Goal: Task Accomplishment & Management: Use online tool/utility

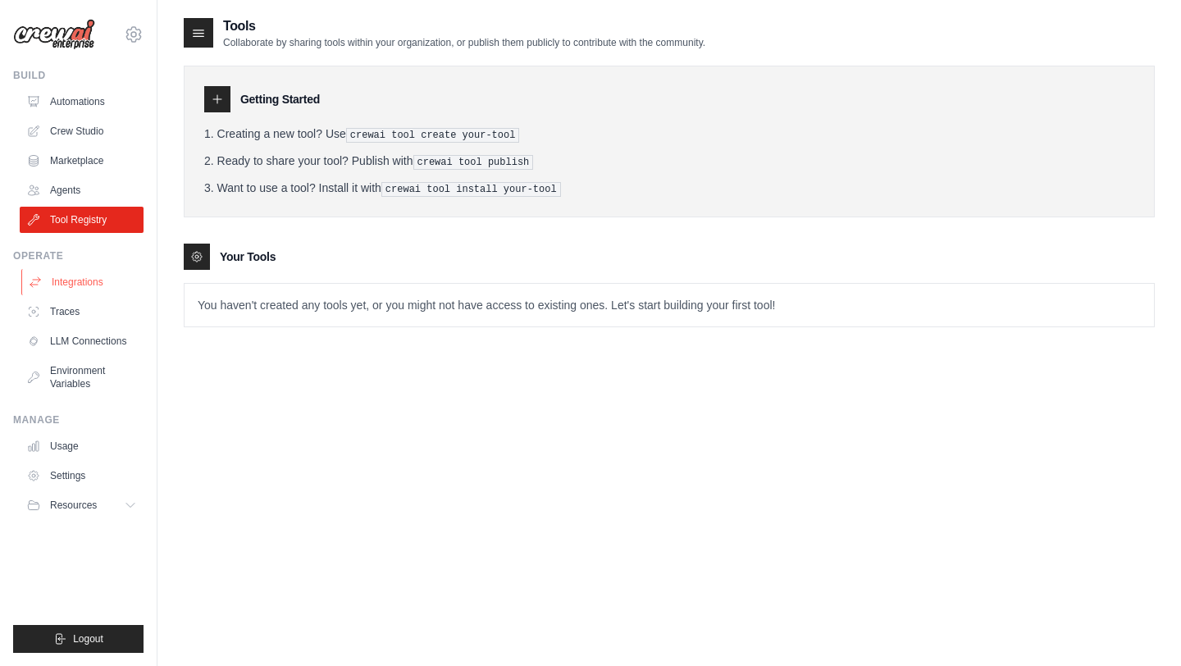
click at [73, 283] on link "Integrations" at bounding box center [83, 282] width 124 height 26
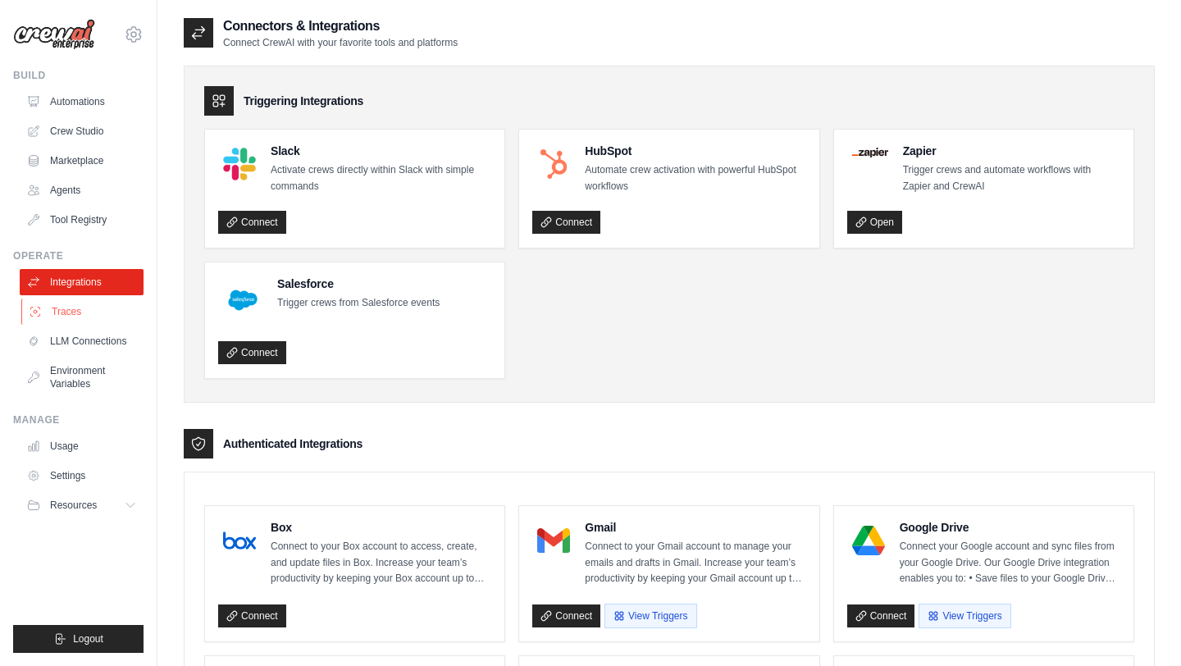
click at [72, 311] on link "Traces" at bounding box center [83, 312] width 124 height 26
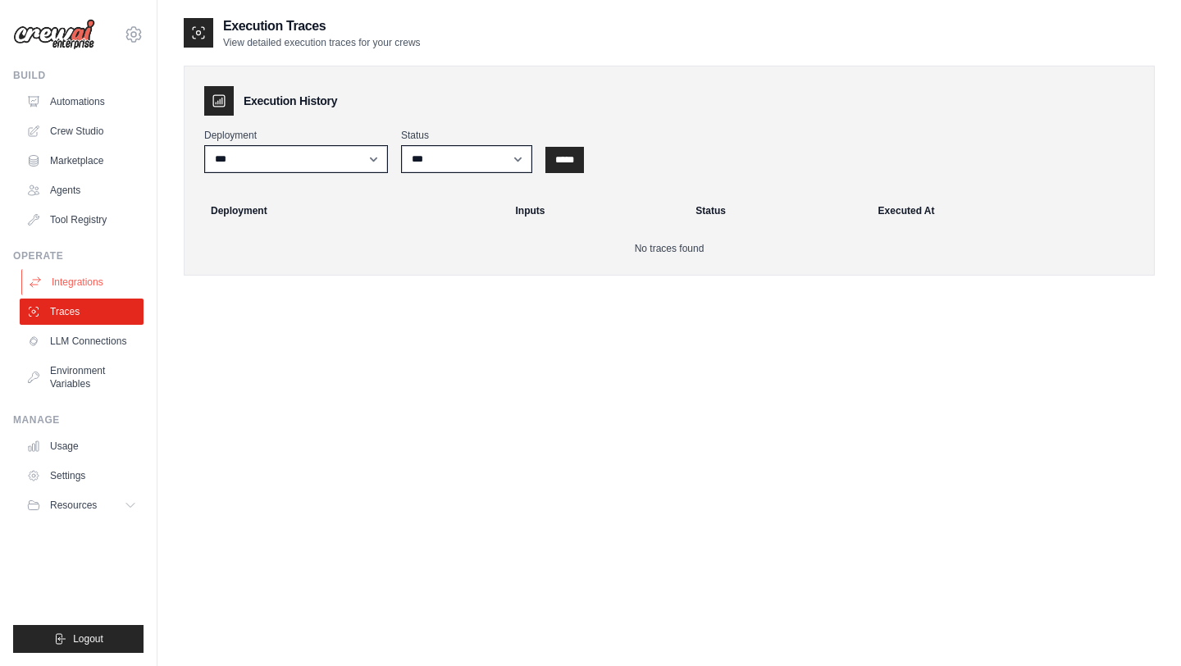
click at [71, 284] on link "Integrations" at bounding box center [83, 282] width 124 height 26
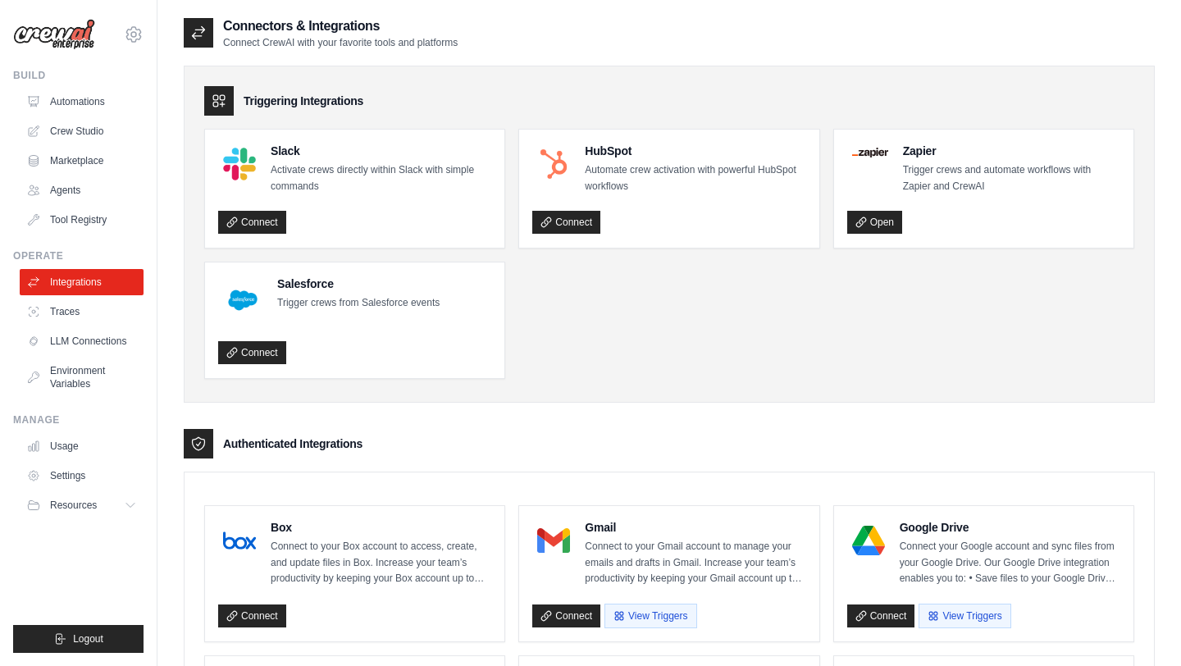
click at [33, 253] on div "Operate" at bounding box center [78, 255] width 130 height 13
click at [52, 98] on link "Automations" at bounding box center [83, 102] width 124 height 26
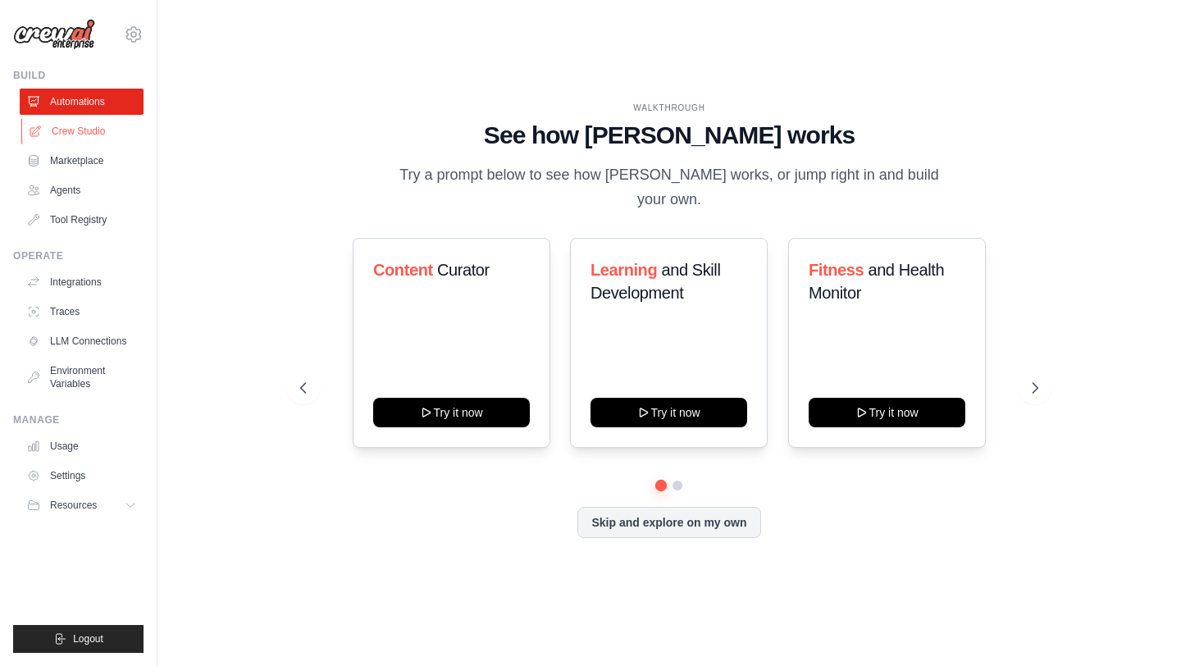
click at [62, 132] on link "Crew Studio" at bounding box center [83, 131] width 124 height 26
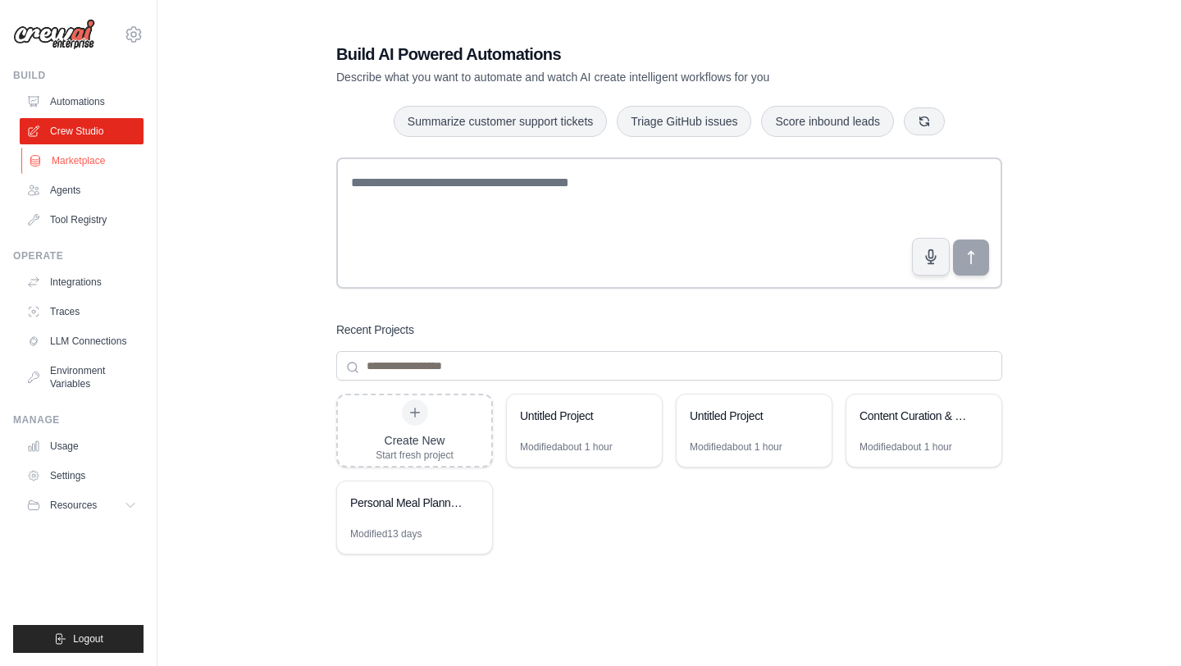
click at [78, 163] on link "Marketplace" at bounding box center [83, 161] width 124 height 26
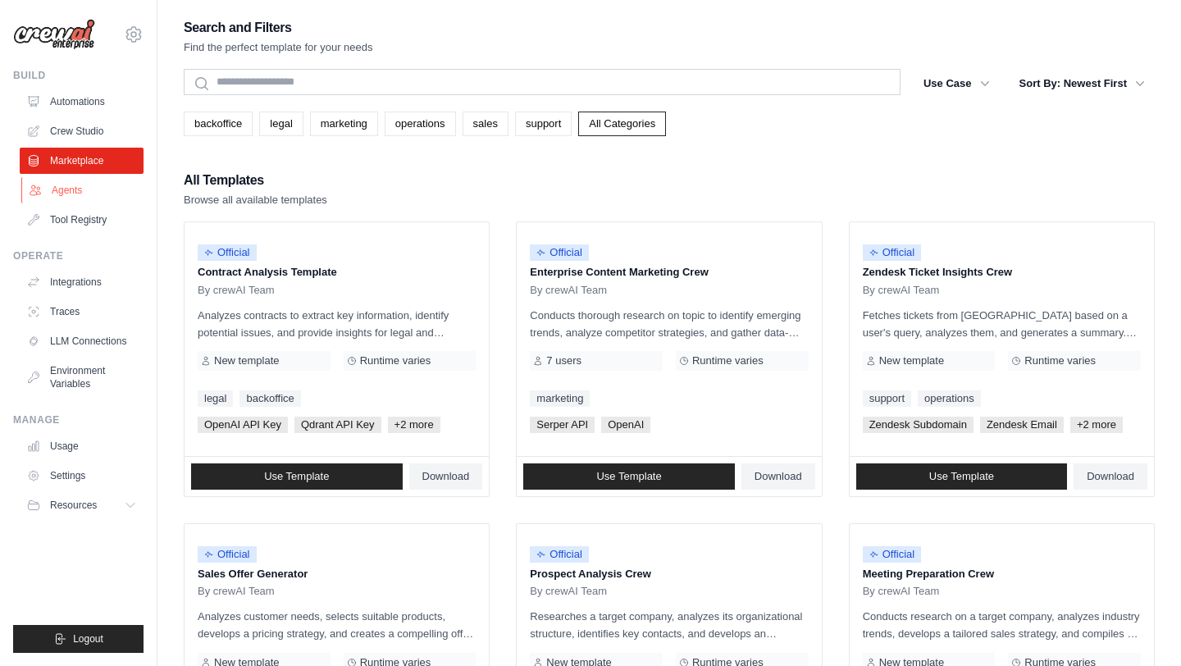
click at [83, 186] on link "Agents" at bounding box center [83, 190] width 124 height 26
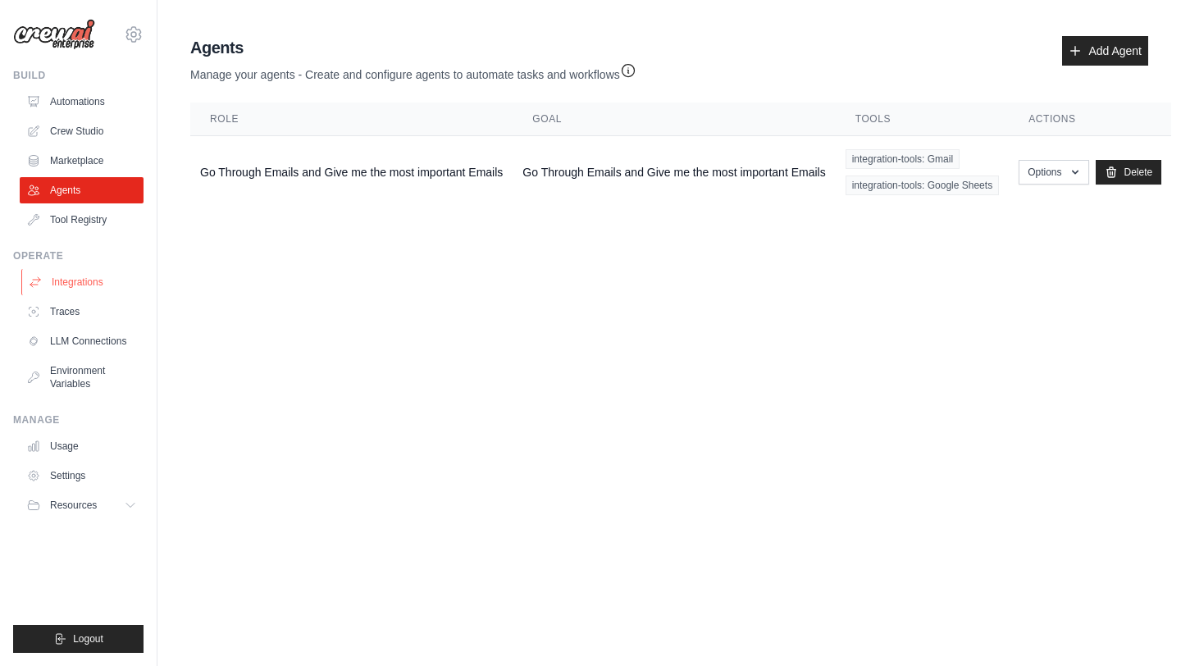
click at [85, 275] on link "Integrations" at bounding box center [83, 282] width 124 height 26
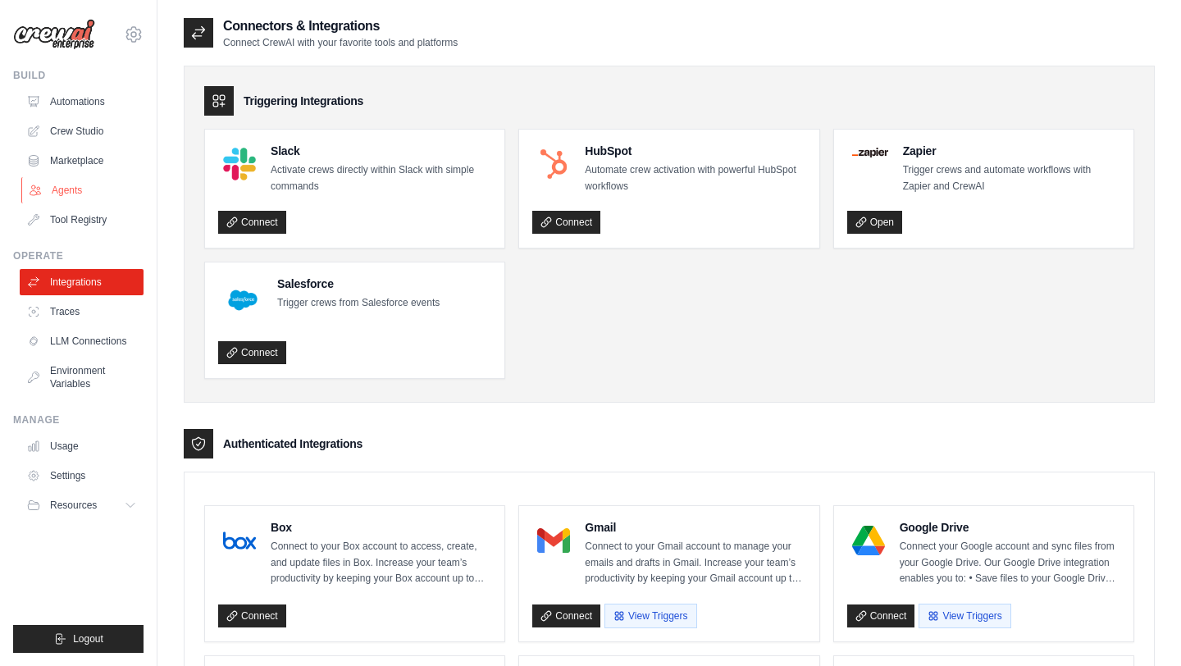
click at [62, 186] on link "Agents" at bounding box center [83, 190] width 124 height 26
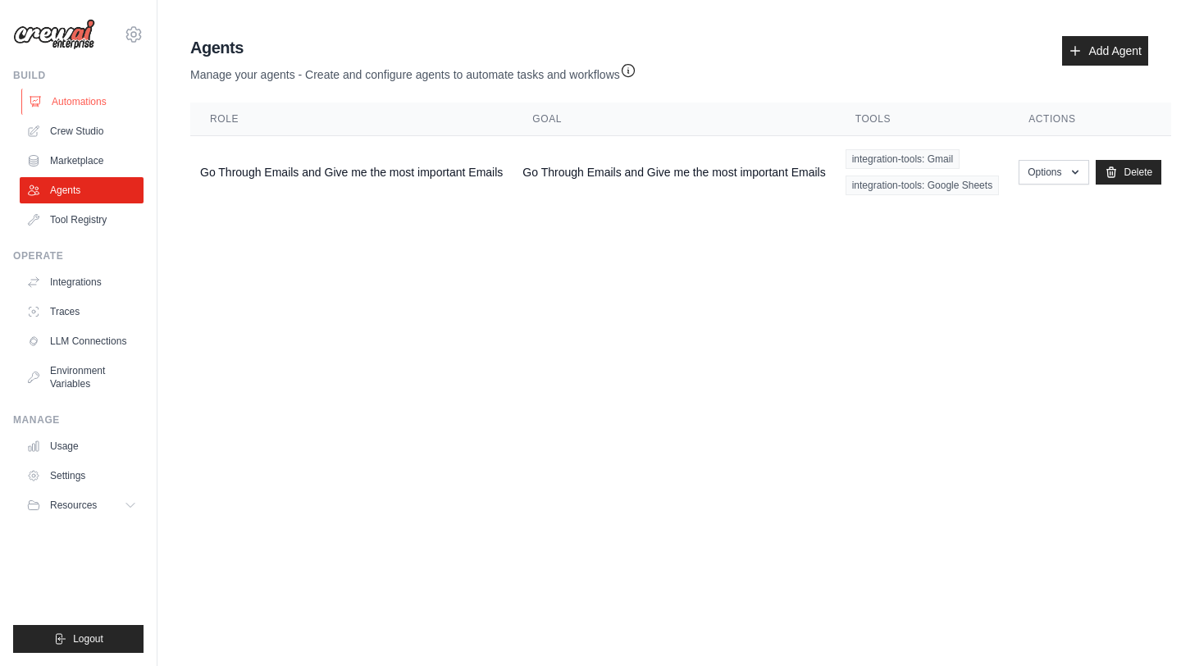
click at [72, 103] on link "Automations" at bounding box center [83, 102] width 124 height 26
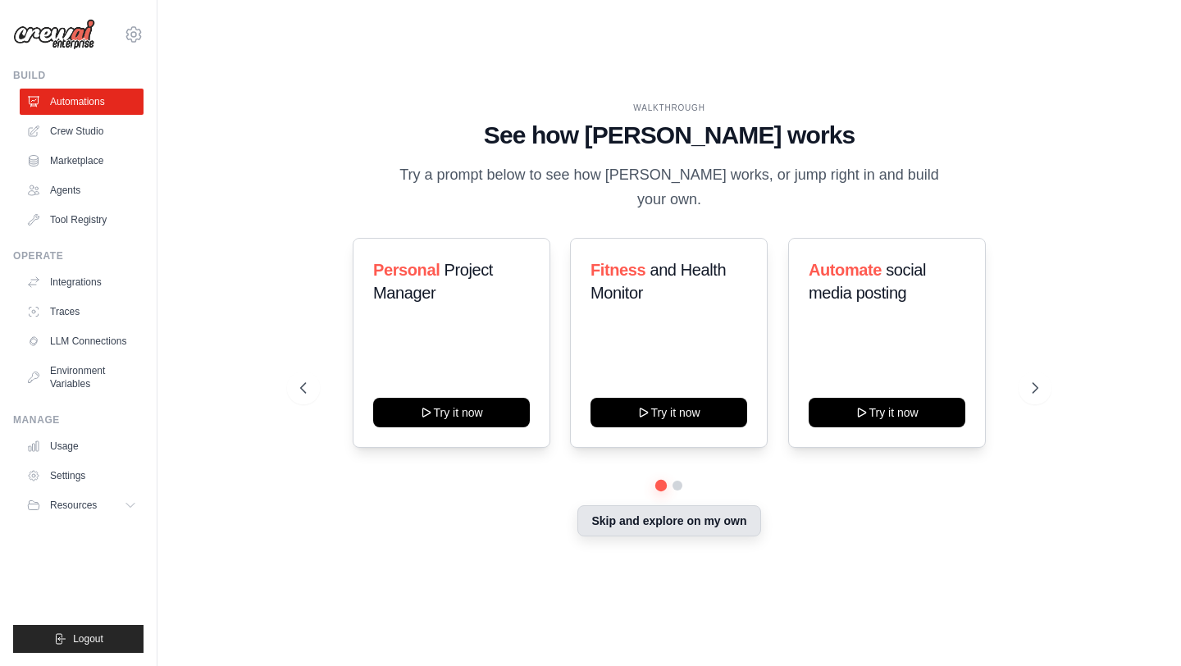
click at [630, 506] on button "Skip and explore on my own" at bounding box center [668, 520] width 183 height 31
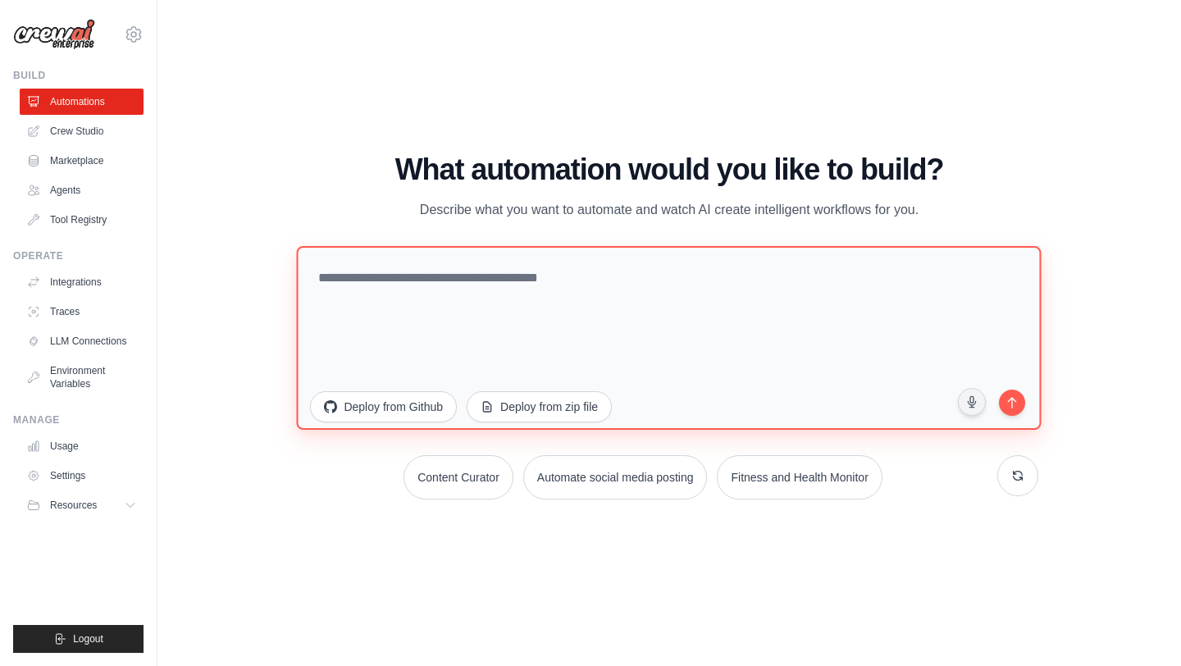
click at [781, 287] on textarea at bounding box center [669, 338] width 745 height 184
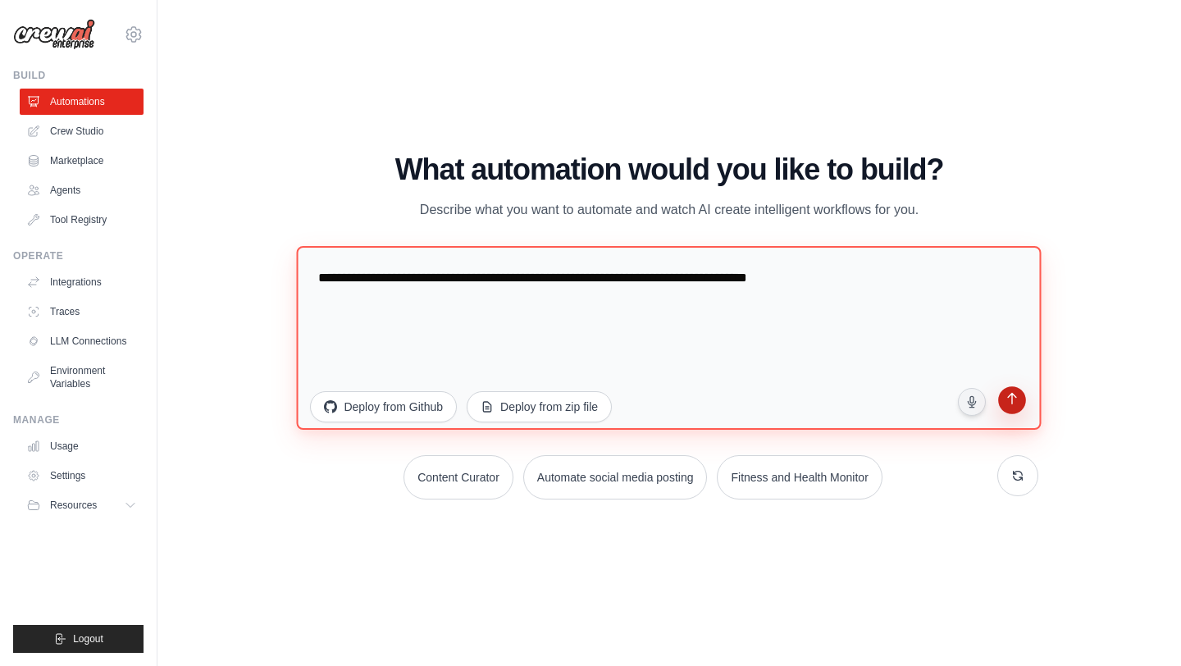
type textarea "**********"
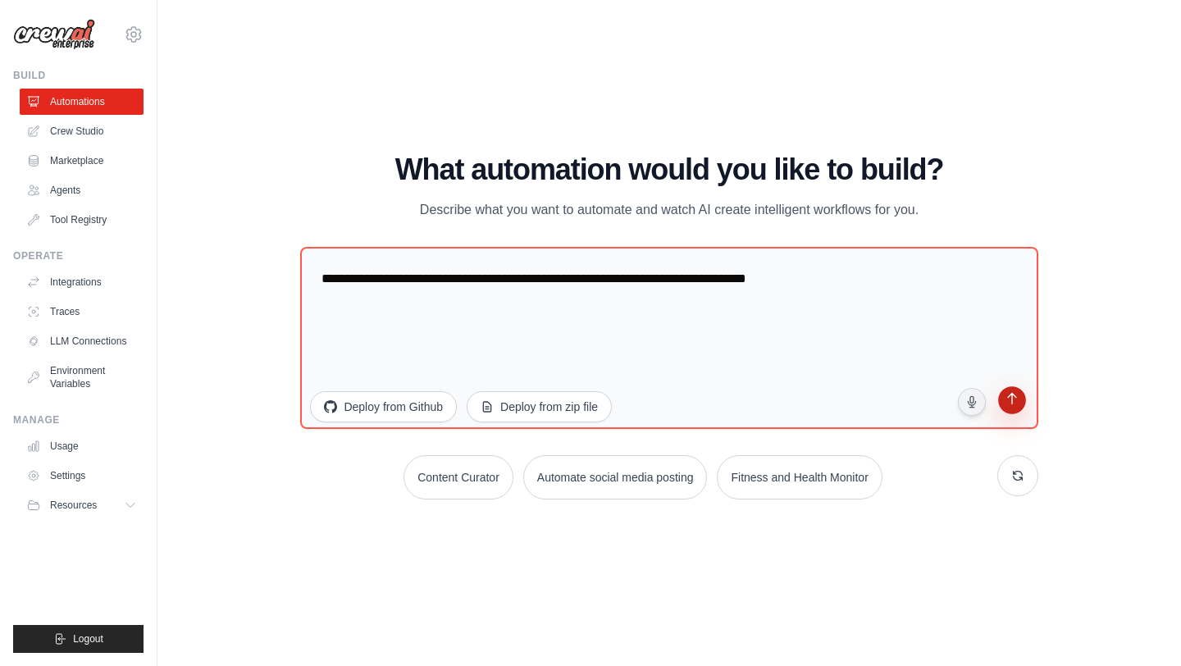
click at [1014, 402] on icon "submit" at bounding box center [1012, 401] width 16 height 16
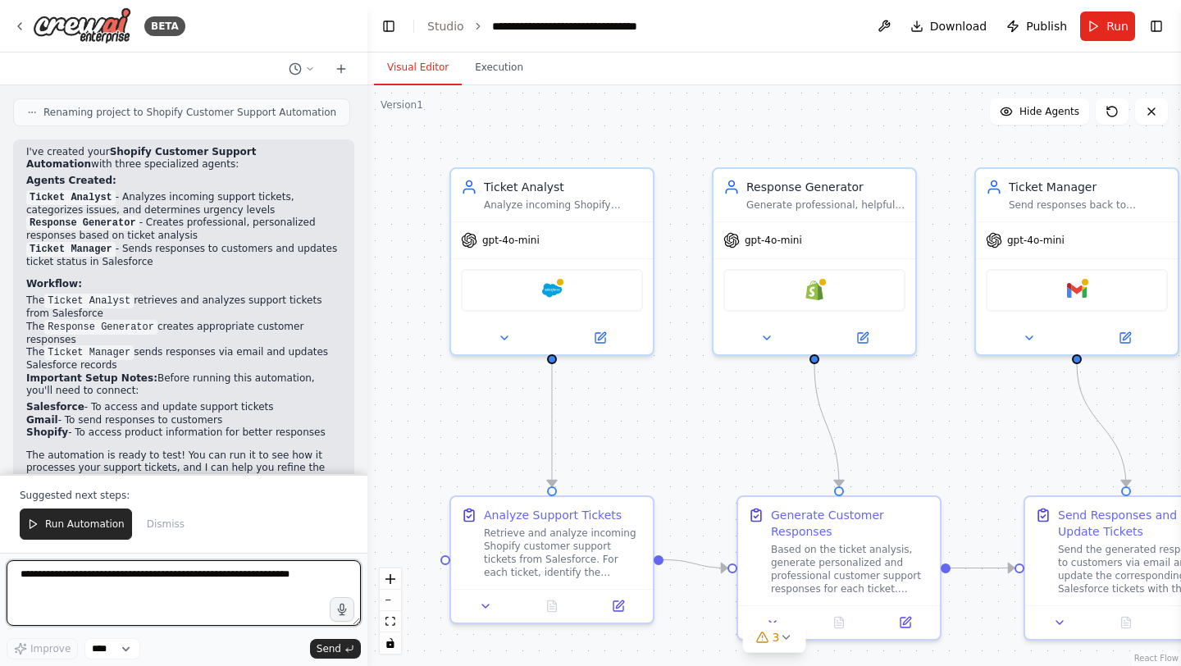
scroll to position [1328, 0]
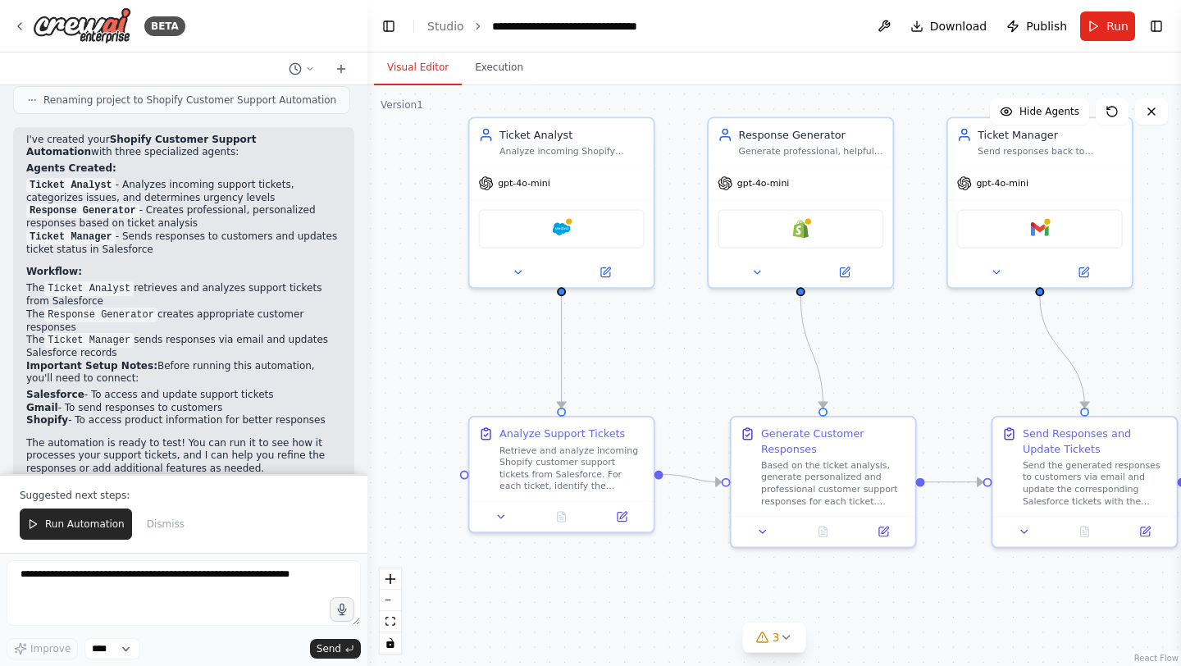
drag, startPoint x: 682, startPoint y: 422, endPoint x: 666, endPoint y: 271, distance: 152.6
click at [666, 271] on div ".deletable-edge-delete-btn { width: 20px; height: 20px; border: 0px solid #ffff…" at bounding box center [774, 375] width 814 height 581
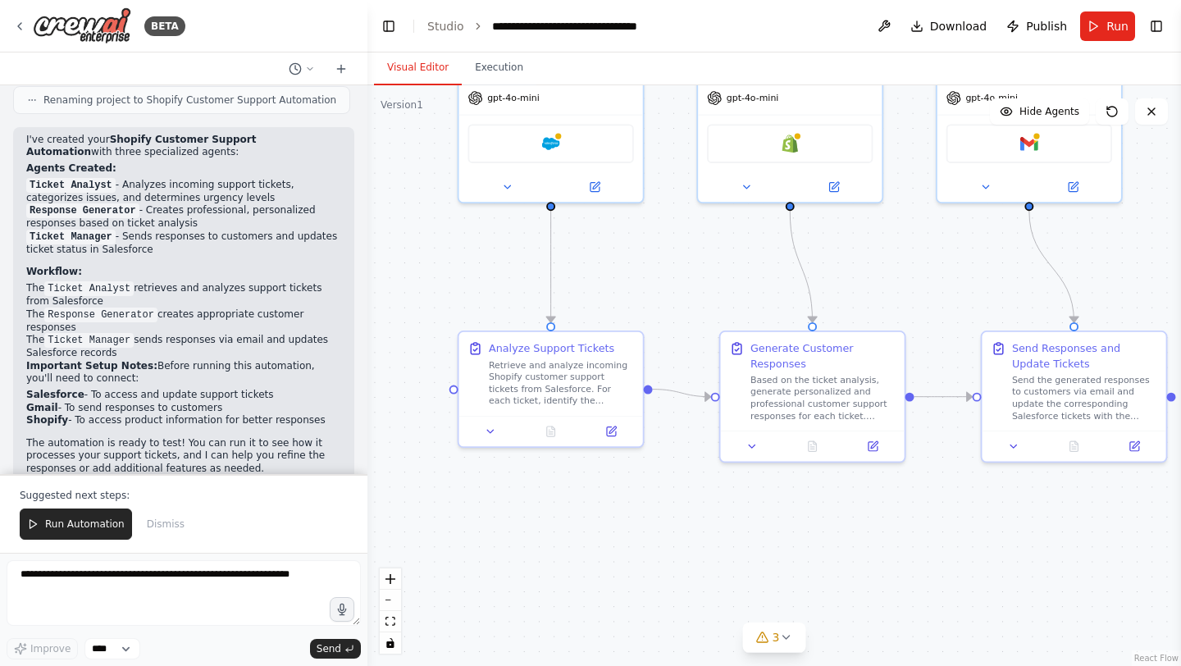
drag, startPoint x: 928, startPoint y: 313, endPoint x: 893, endPoint y: 313, distance: 34.5
click at [908, 313] on div ".deletable-edge-delete-btn { width: 20px; height: 20px; border: 0px solid #ffff…" at bounding box center [774, 375] width 814 height 581
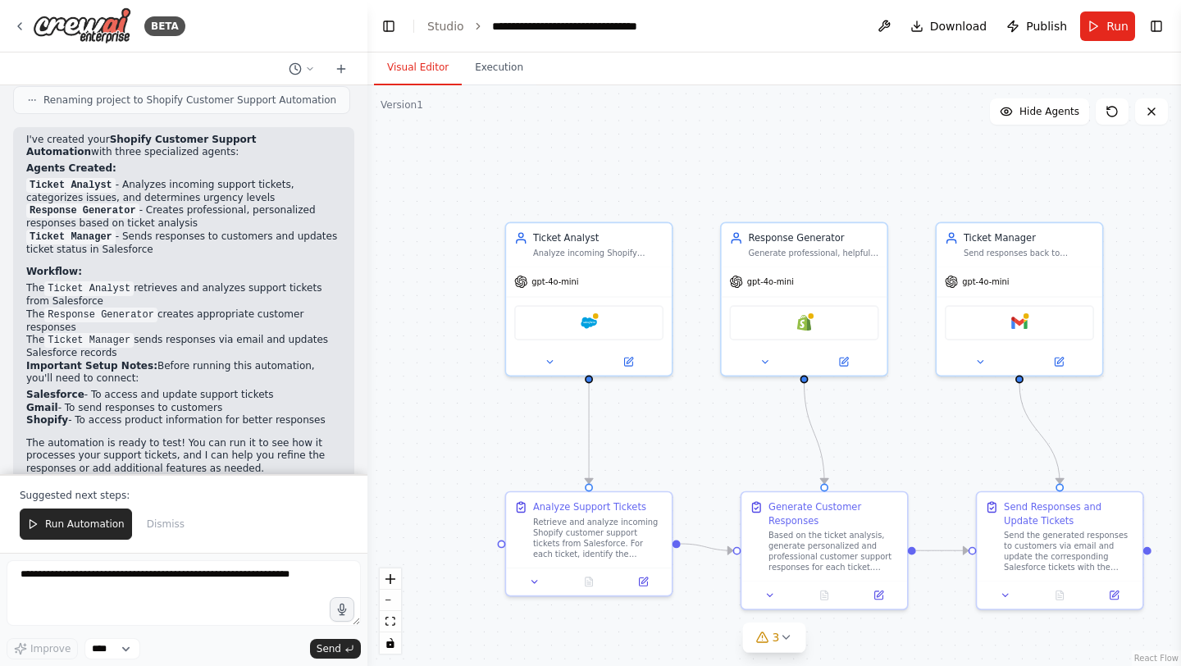
drag, startPoint x: 953, startPoint y: 253, endPoint x: 969, endPoint y: 421, distance: 168.1
click at [969, 422] on div ".deletable-edge-delete-btn { width: 20px; height: 20px; border: 0px solid #ffff…" at bounding box center [774, 375] width 814 height 581
click at [840, 264] on div "gpt-4o-mini" at bounding box center [805, 279] width 166 height 30
click at [826, 326] on div "Shopify" at bounding box center [803, 320] width 149 height 35
click at [768, 354] on icon at bounding box center [765, 359] width 11 height 11
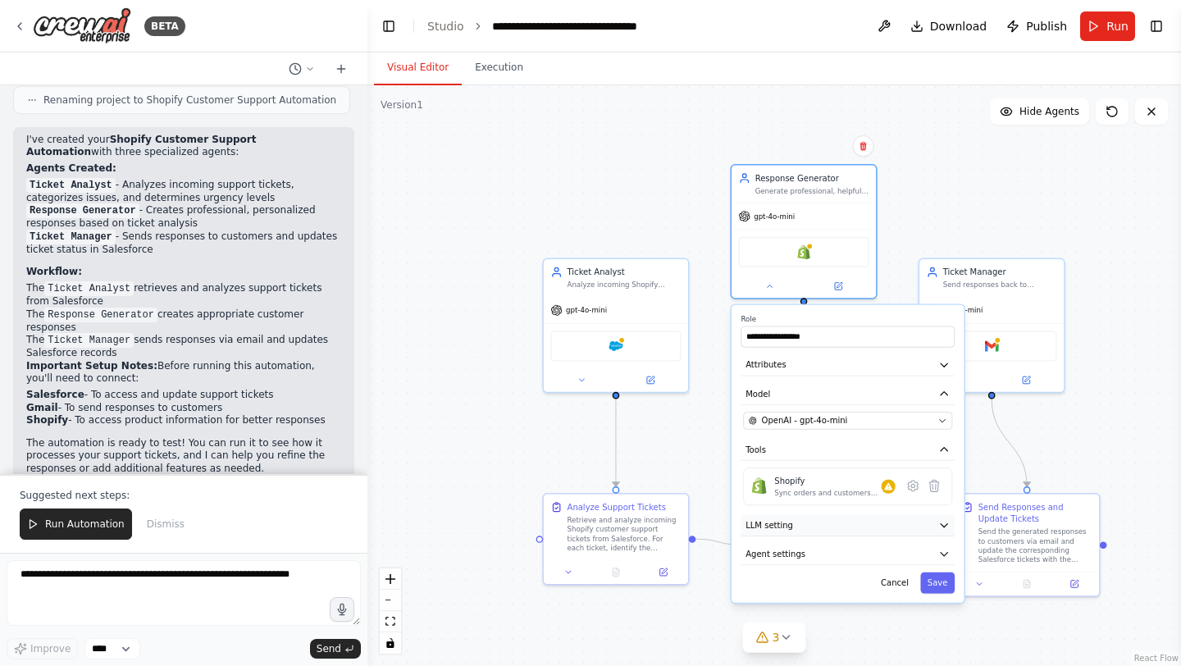
drag, startPoint x: 847, startPoint y: 610, endPoint x: 847, endPoint y: 514, distance: 96.0
click at [847, 514] on button "LLM setting" at bounding box center [848, 524] width 214 height 21
click at [851, 524] on button "LLM setting" at bounding box center [848, 524] width 214 height 21
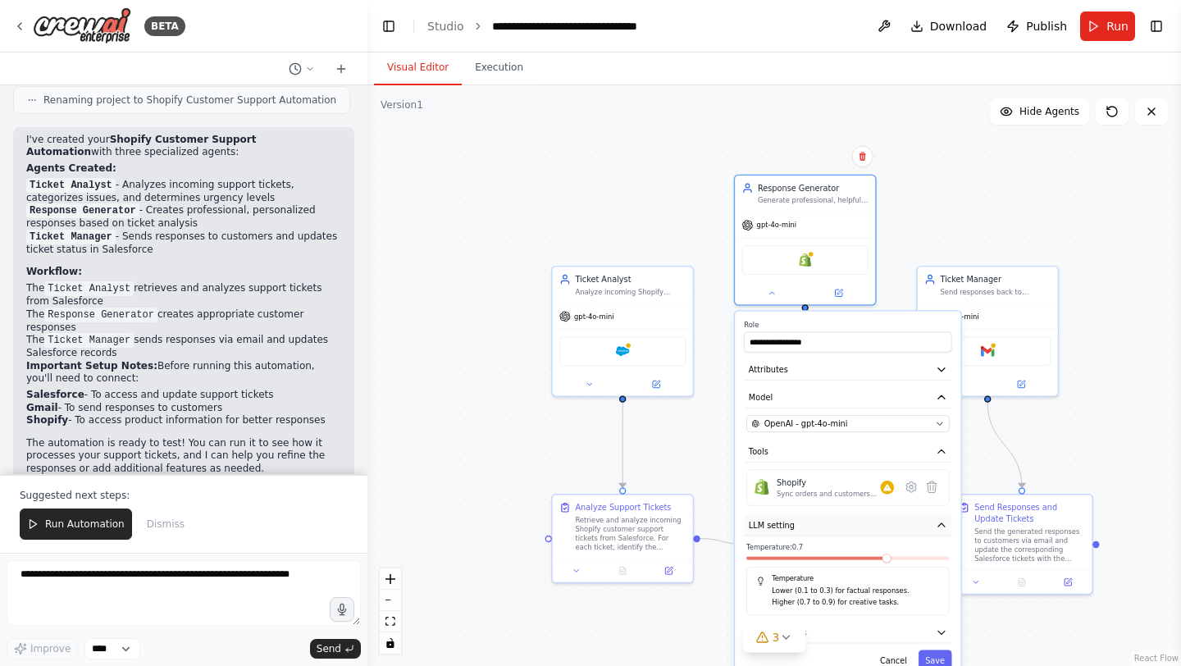
click at [851, 524] on button "LLM setting" at bounding box center [848, 525] width 208 height 21
click at [845, 555] on button "Agent settings" at bounding box center [848, 553] width 208 height 21
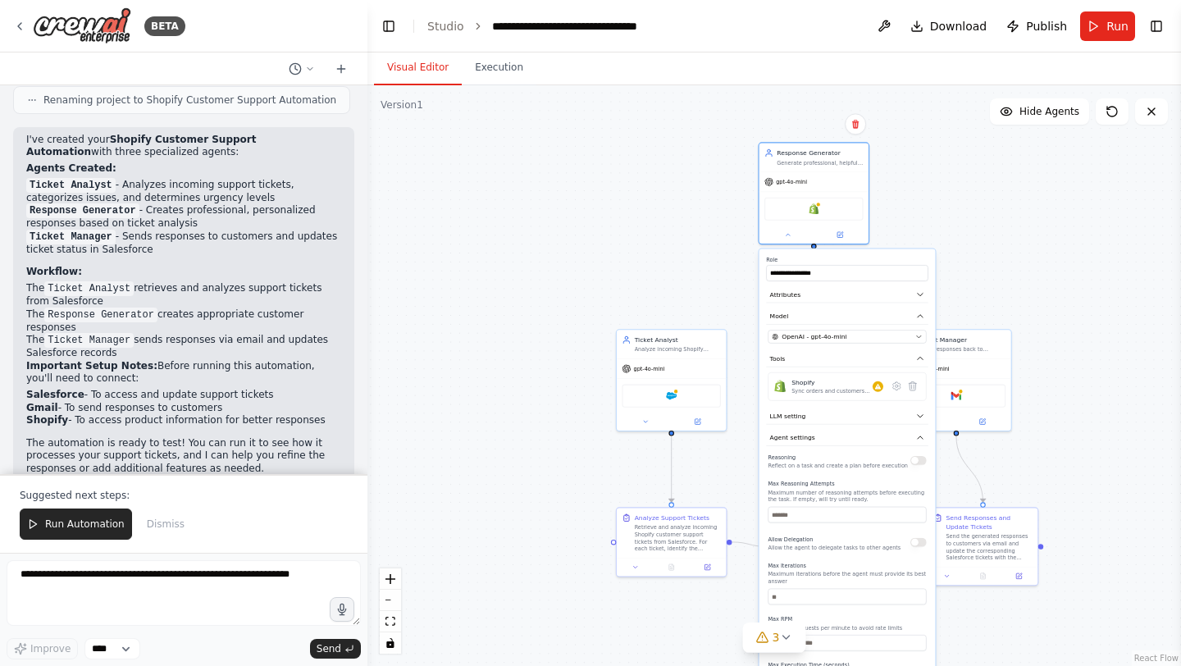
drag, startPoint x: 845, startPoint y: 574, endPoint x: 844, endPoint y: 461, distance: 113.2
click at [844, 461] on div "Reasoning Reflect on a task and create a plan before execution" at bounding box center [838, 460] width 140 height 18
click at [836, 435] on button "Agent settings" at bounding box center [847, 438] width 162 height 16
click at [818, 536] on div "Based on the ticket analysis, generate personalized and professional customer s…" at bounding box center [834, 546] width 86 height 29
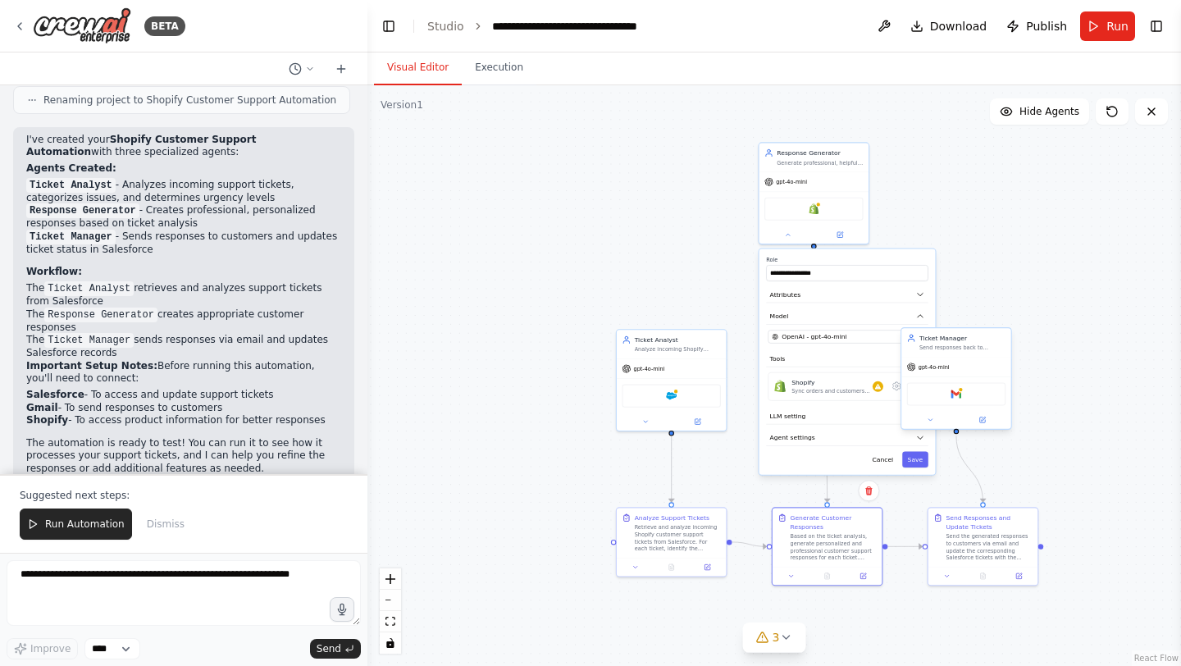
click at [924, 372] on div "gpt-4o-mini" at bounding box center [956, 367] width 109 height 20
click at [919, 505] on div ".deletable-edge-delete-btn { width: 20px; height: 20px; border: 0px solid #ffff…" at bounding box center [774, 375] width 814 height 581
click at [1057, 324] on div ".deletable-edge-delete-btn { width: 20px; height: 20px; border: 0px solid #ffff…" at bounding box center [774, 375] width 814 height 581
click at [680, 545] on div "Retrieve and analyze incoming Shopify customer support tickets from Salesforce.…" at bounding box center [678, 537] width 86 height 29
drag, startPoint x: 975, startPoint y: 358, endPoint x: 1079, endPoint y: 328, distance: 107.7
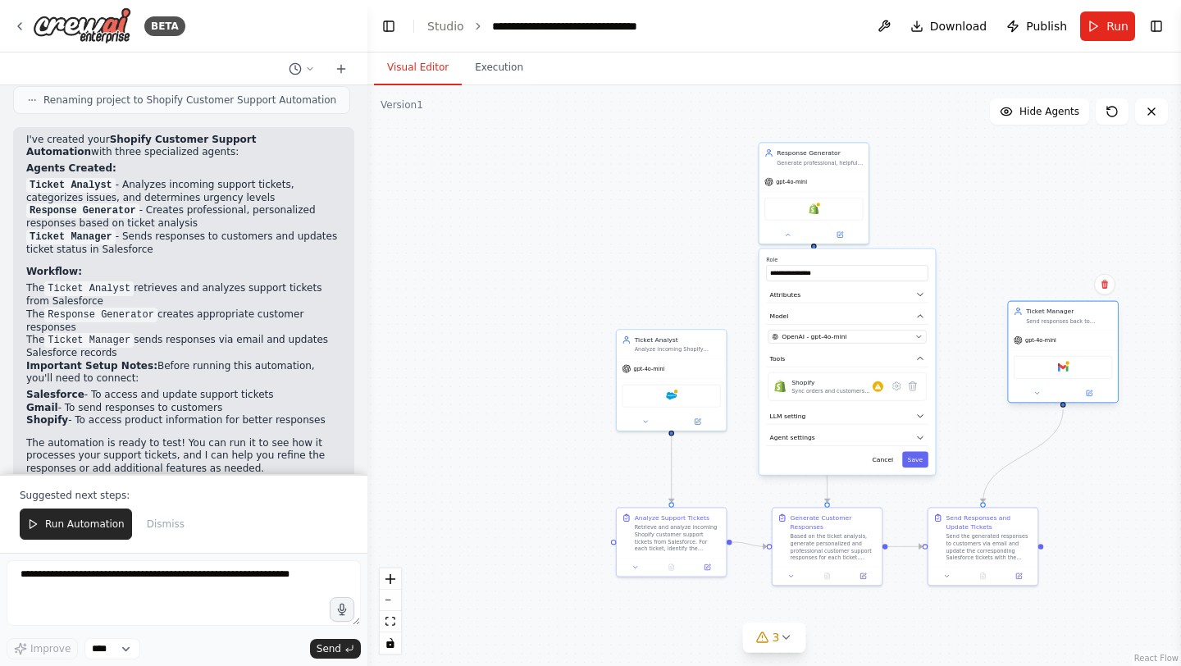
click at [1079, 328] on div "Ticket Manager Send responses back to customers through appropriate channels an…" at bounding box center [1063, 352] width 112 height 103
click at [1079, 328] on div "Ticket Manager Send responses back to customers through appropriate channels an…" at bounding box center [1062, 316] width 109 height 29
click at [839, 540] on div "Based on the ticket analysis, generate personalized and professional customer s…" at bounding box center [834, 546] width 86 height 29
click at [676, 354] on div "Ticket Analyst Analyze incoming Shopify customer support tickets from Salesforc…" at bounding box center [671, 342] width 109 height 29
click at [666, 531] on div "Retrieve and analyze incoming Shopify customer support tickets from Salesforce.…" at bounding box center [678, 537] width 86 height 29
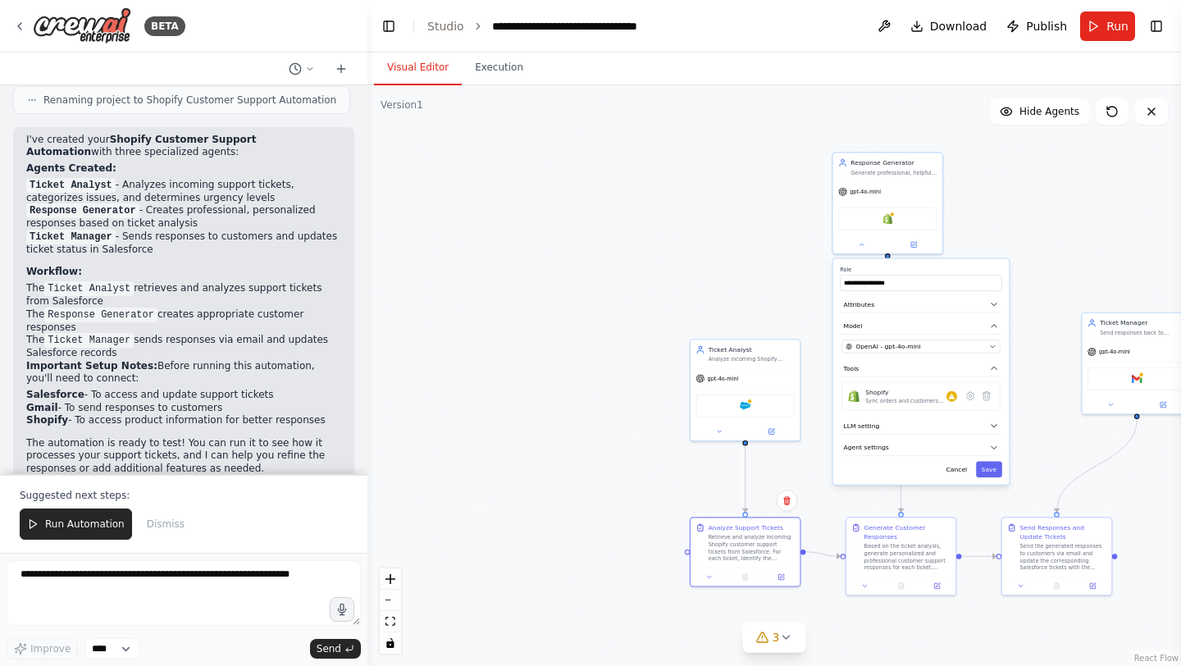
drag, startPoint x: 908, startPoint y: 176, endPoint x: 983, endPoint y: 185, distance: 75.3
click at [983, 185] on div ".deletable-edge-delete-btn { width: 20px; height: 20px; border: 0px solid #ffff…" at bounding box center [774, 375] width 814 height 581
click at [500, 75] on button "Execution" at bounding box center [499, 68] width 75 height 34
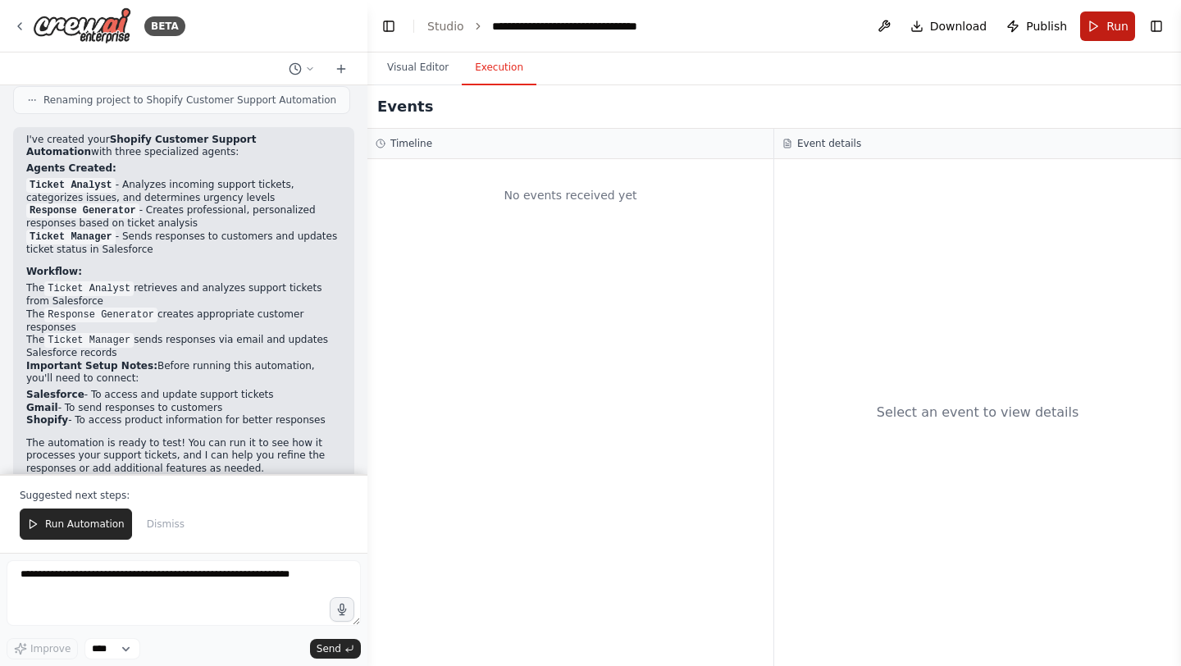
click at [1101, 22] on button "Run" at bounding box center [1107, 26] width 55 height 30
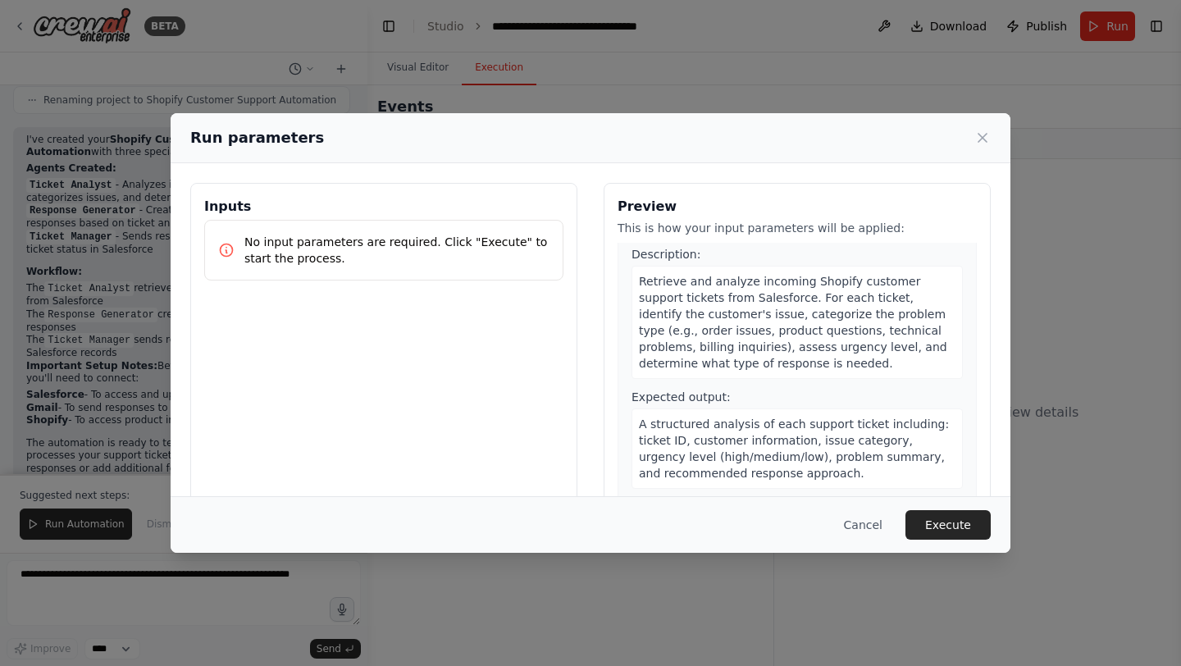
scroll to position [43, 0]
click at [960, 523] on button "Execute" at bounding box center [948, 525] width 85 height 30
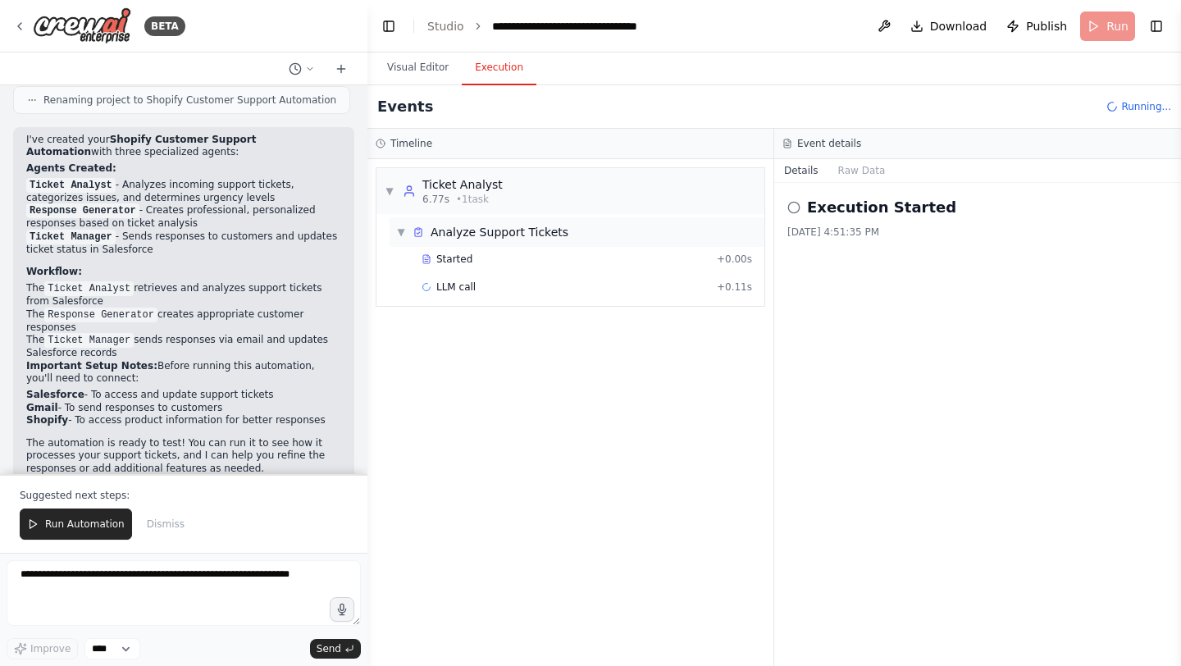
click at [404, 231] on span "▼" at bounding box center [401, 232] width 10 height 13
click at [404, 231] on span "▶" at bounding box center [401, 232] width 10 height 13
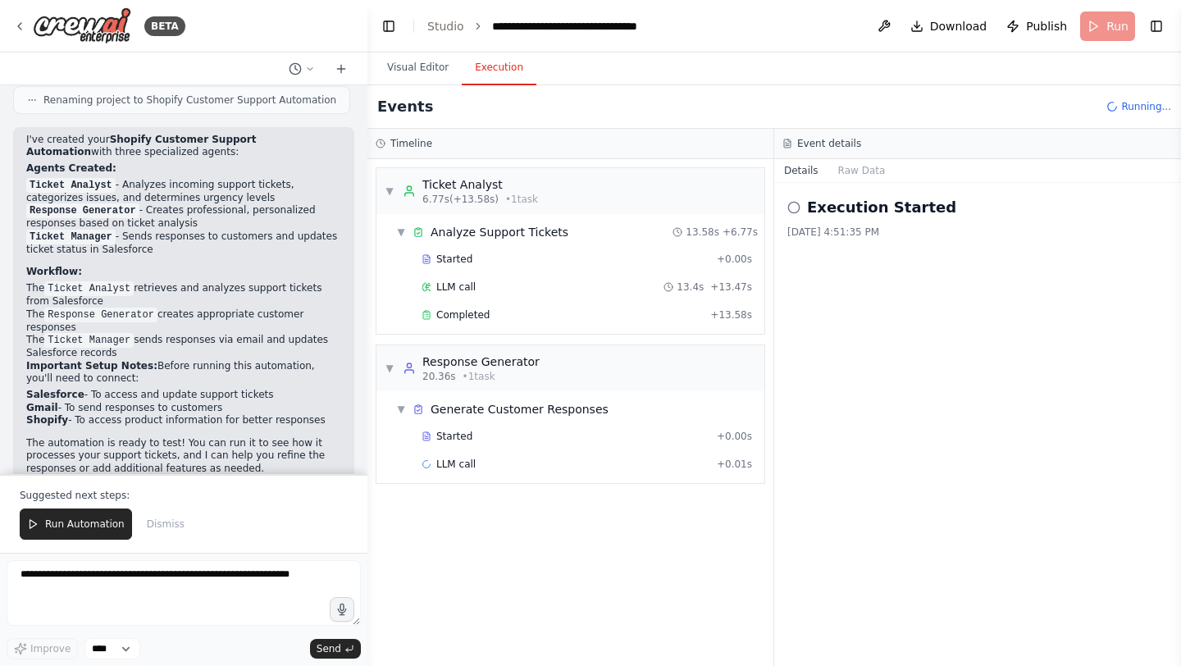
click at [505, 357] on div "Response Generator" at bounding box center [480, 362] width 117 height 16
click at [390, 363] on span "▼" at bounding box center [390, 368] width 10 height 13
click at [396, 183] on div "▼ Ticket Analyst 6.77s (+13.58s) • 1 task" at bounding box center [461, 191] width 153 height 30
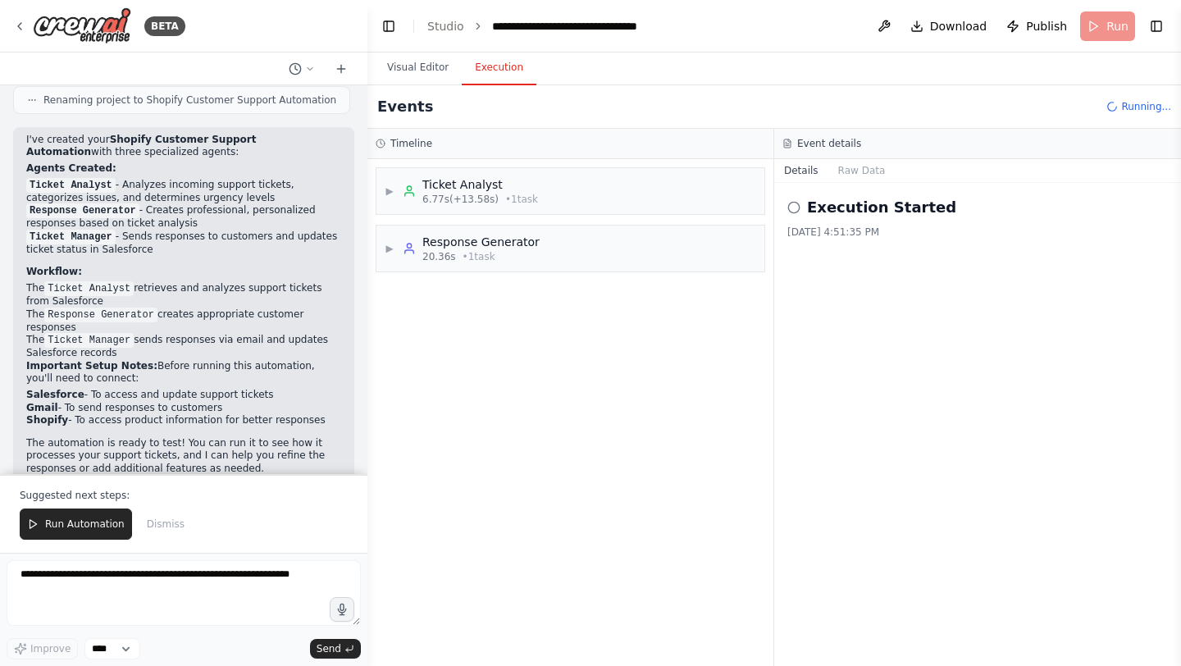
click at [829, 208] on h2 "Execution Started" at bounding box center [881, 207] width 149 height 23
click at [870, 168] on button "Raw Data" at bounding box center [861, 170] width 67 height 23
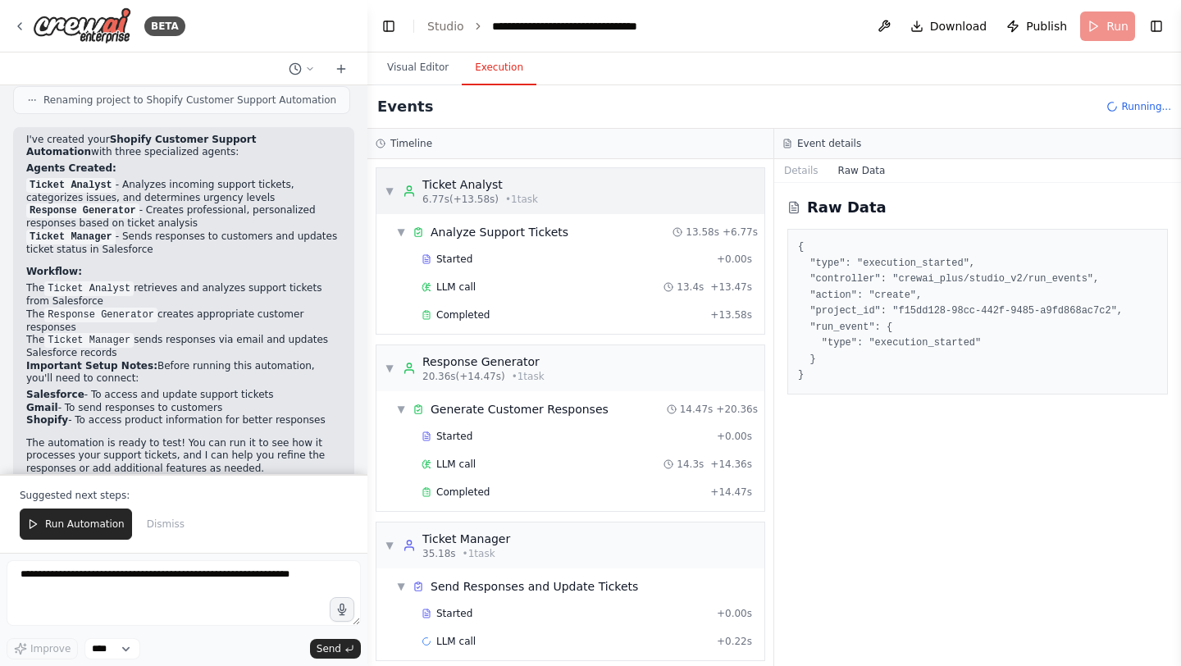
click at [393, 190] on span "▼" at bounding box center [390, 191] width 10 height 13
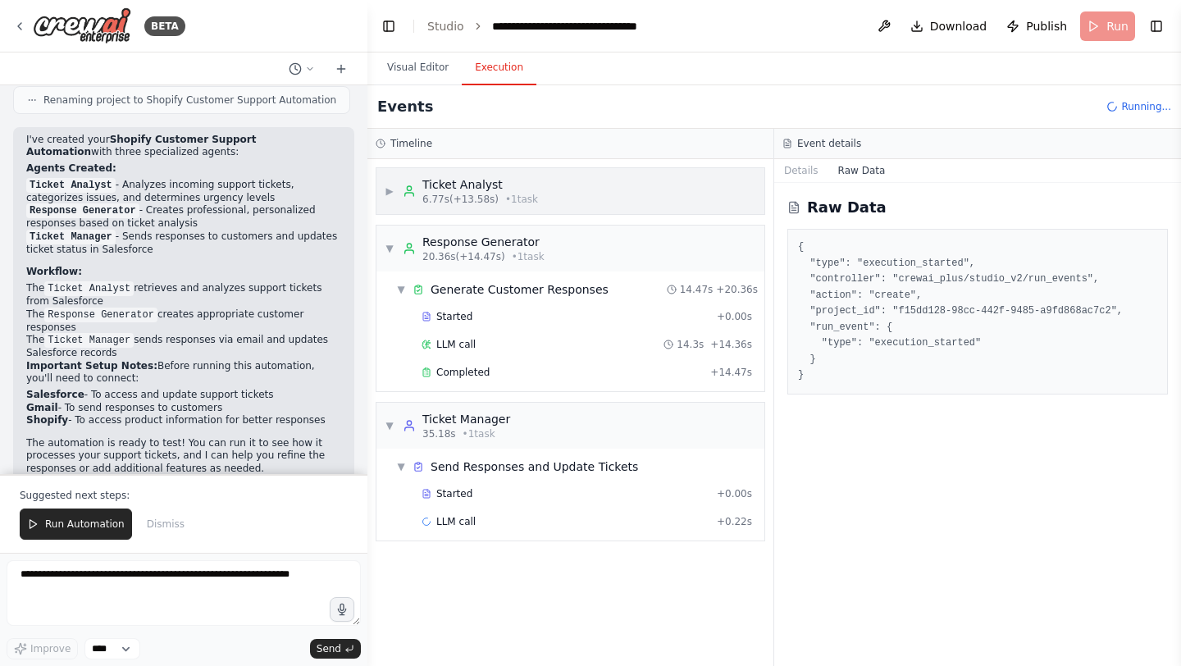
click at [393, 190] on span "▶" at bounding box center [390, 191] width 10 height 13
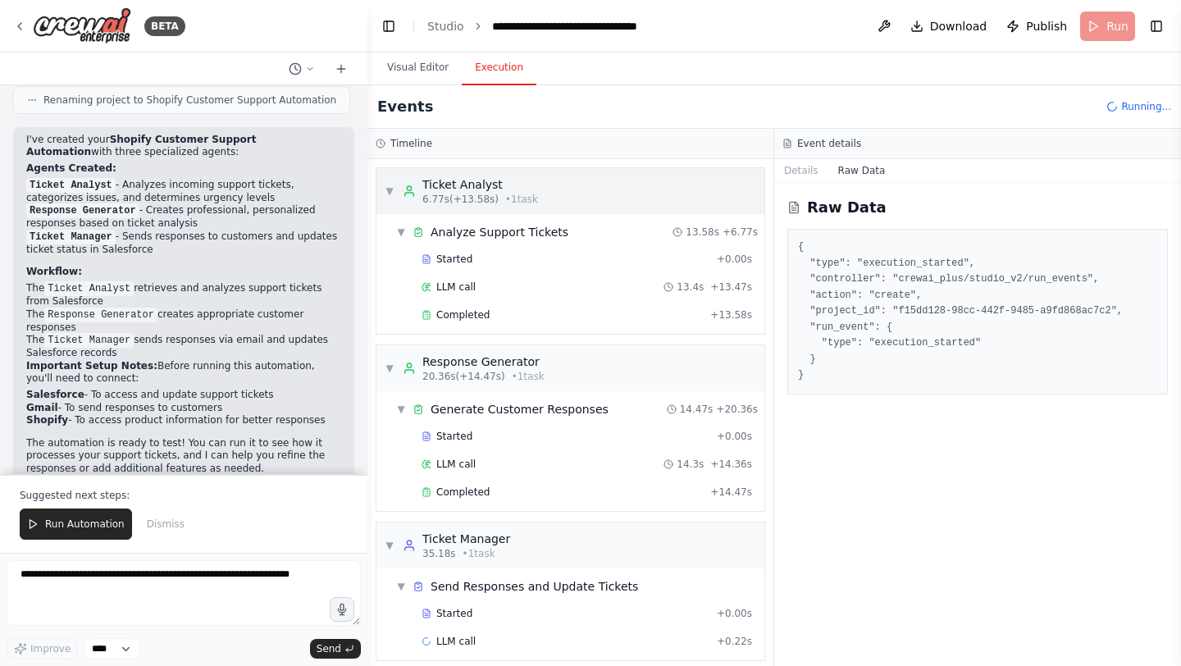
click at [405, 199] on div "Ticket Analyst 6.77s (+13.58s) • 1 task" at bounding box center [470, 191] width 135 height 30
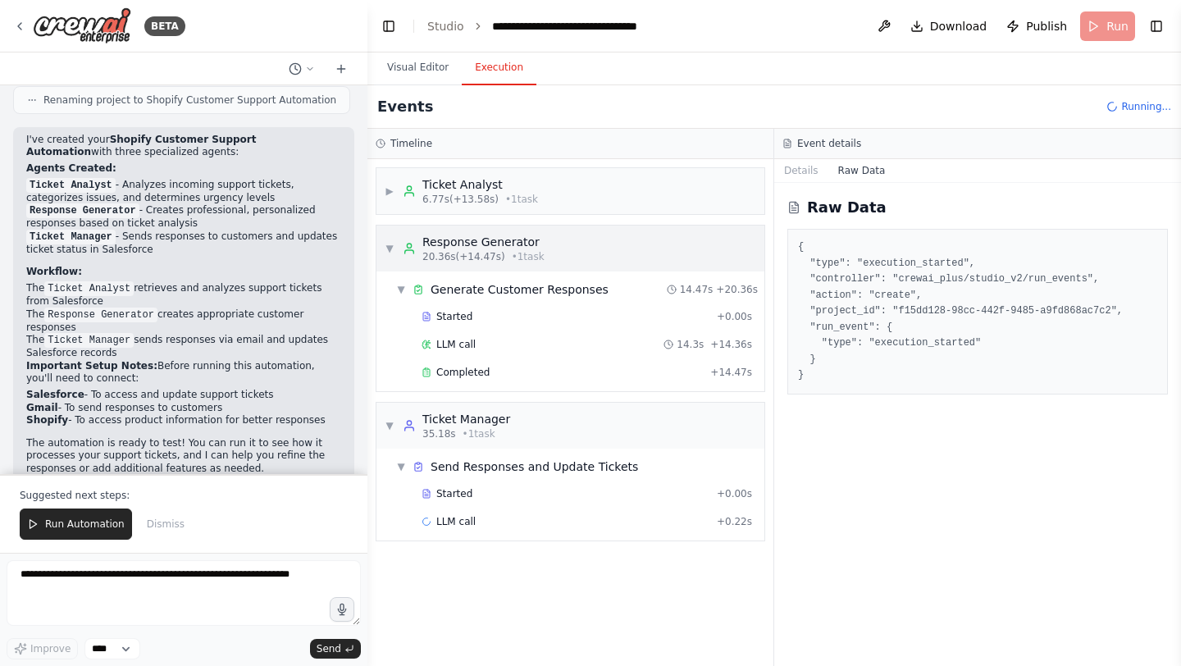
click at [427, 237] on div "Response Generator" at bounding box center [483, 242] width 122 height 16
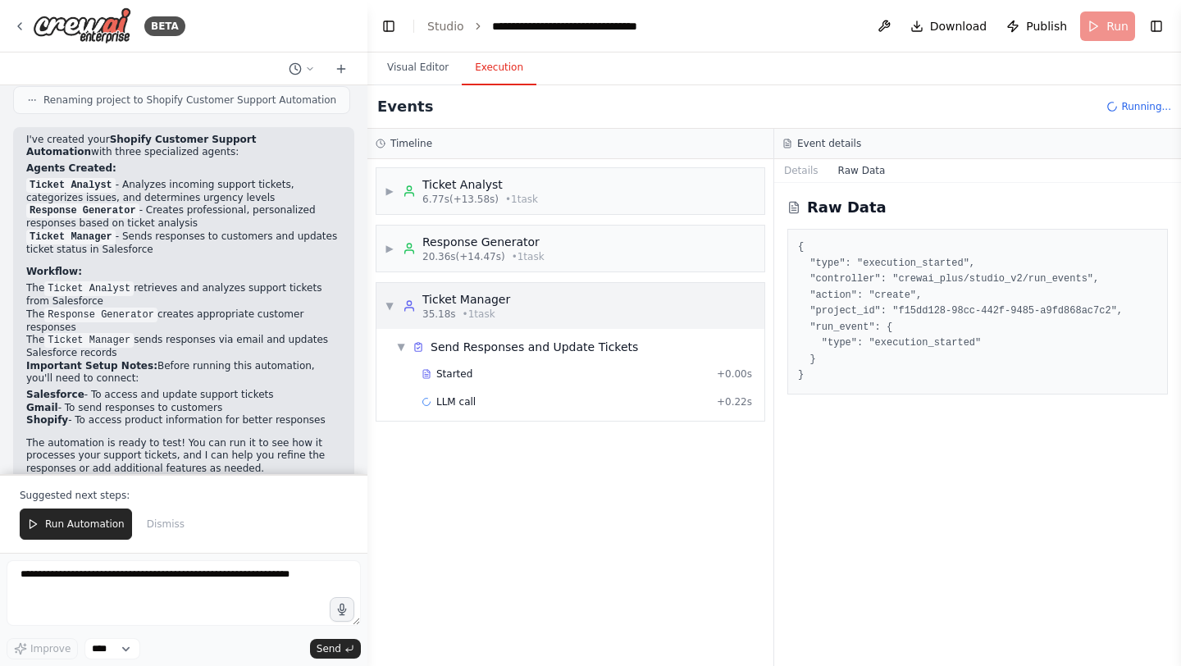
click at [421, 294] on div "Ticket Manager 35.18s • 1 task" at bounding box center [456, 306] width 107 height 30
click at [428, 249] on div "Response Generator" at bounding box center [483, 242] width 122 height 16
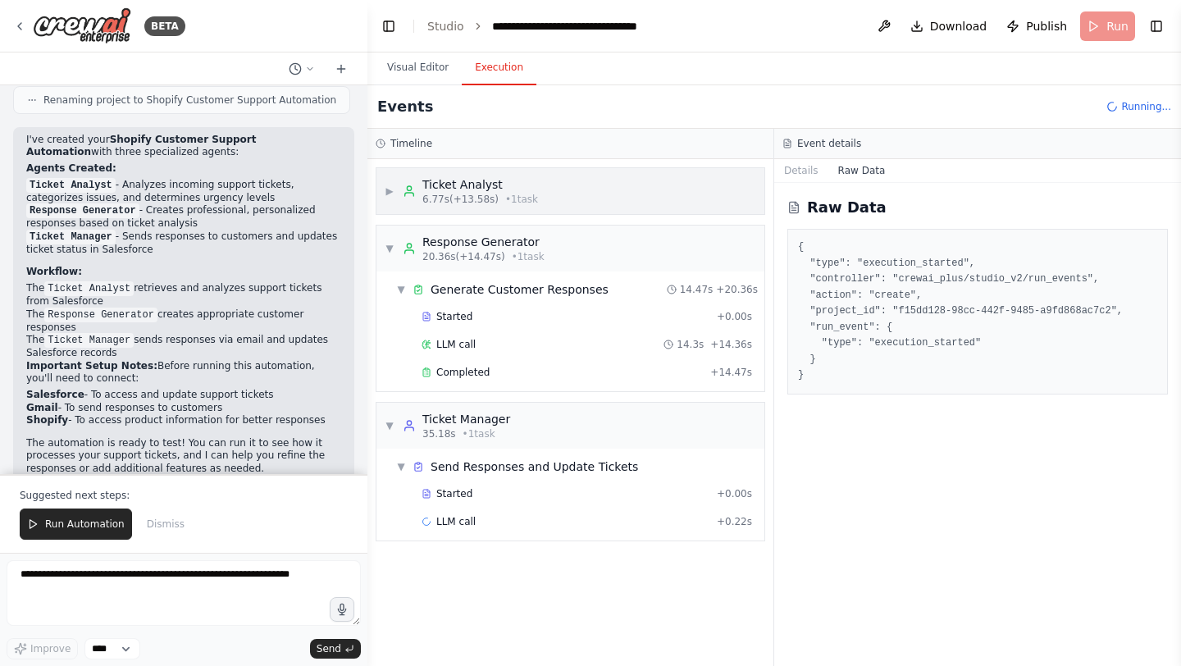
click at [421, 197] on div "Ticket Analyst 6.77s (+13.58s) • 1 task" at bounding box center [470, 191] width 135 height 30
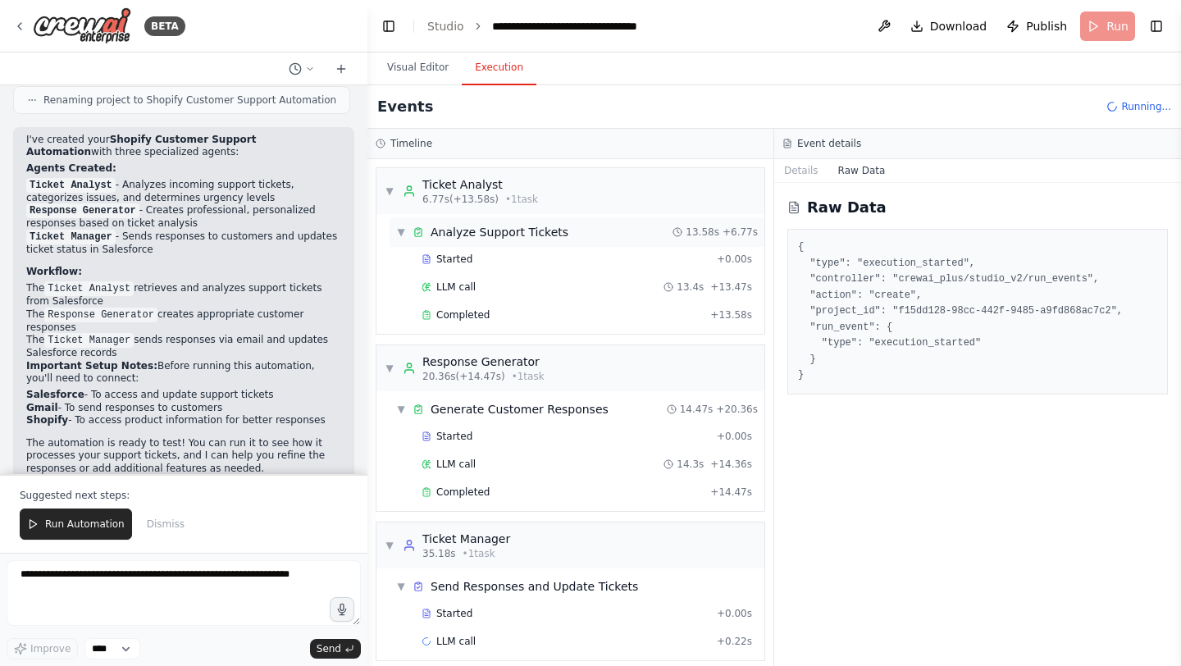
click at [434, 233] on div "Analyze Support Tickets" at bounding box center [500, 232] width 138 height 16
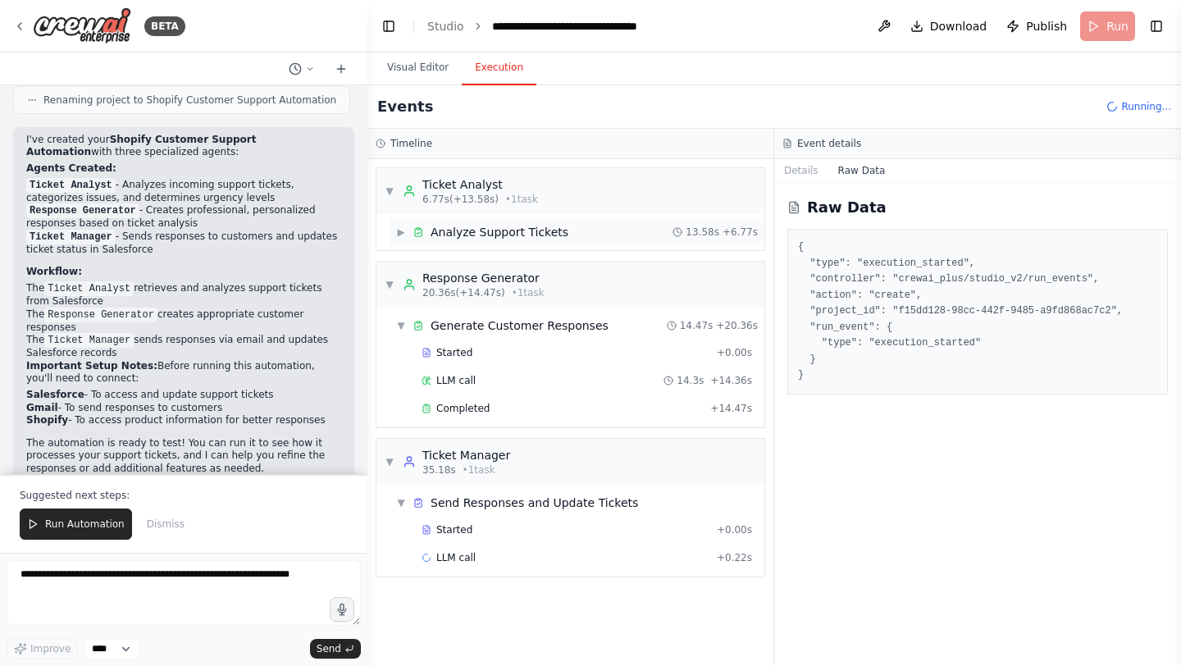
click at [434, 233] on div "Analyze Support Tickets" at bounding box center [500, 232] width 138 height 16
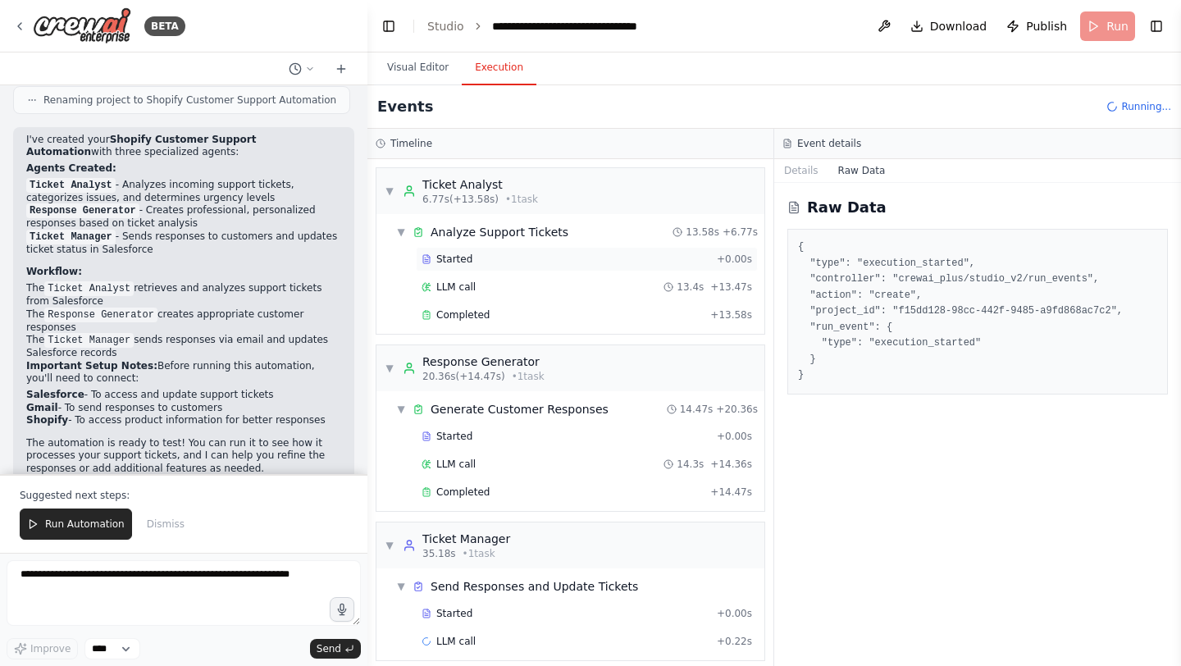
click at [447, 267] on div "Started + 0.00s" at bounding box center [587, 259] width 342 height 25
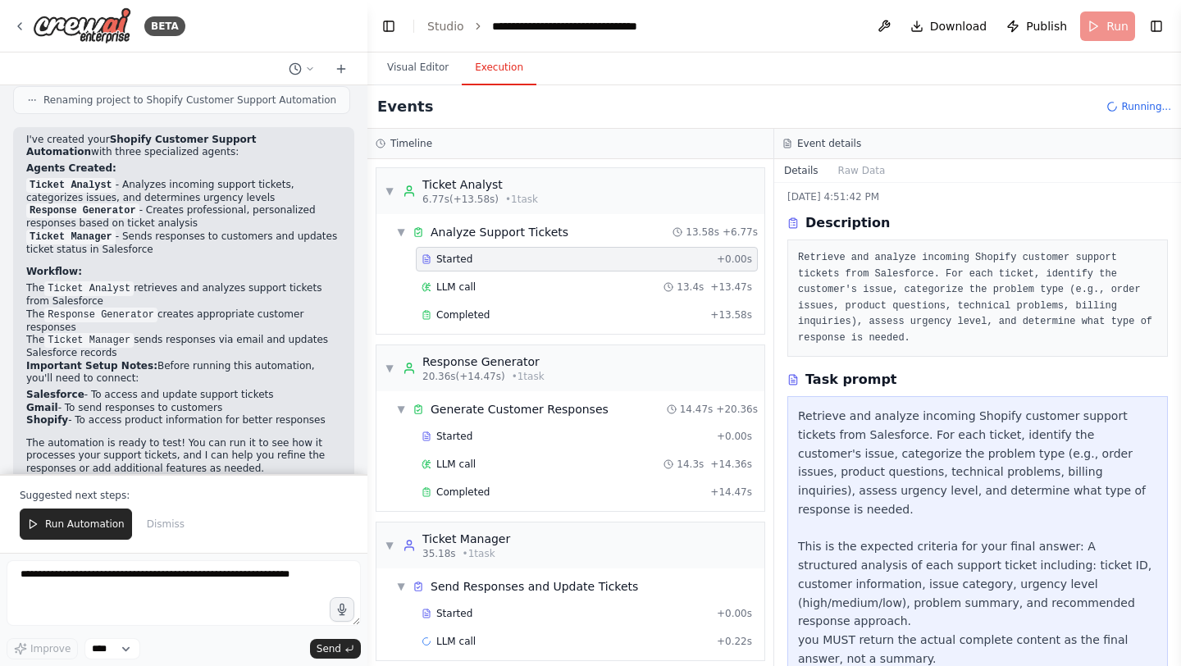
scroll to position [37, 0]
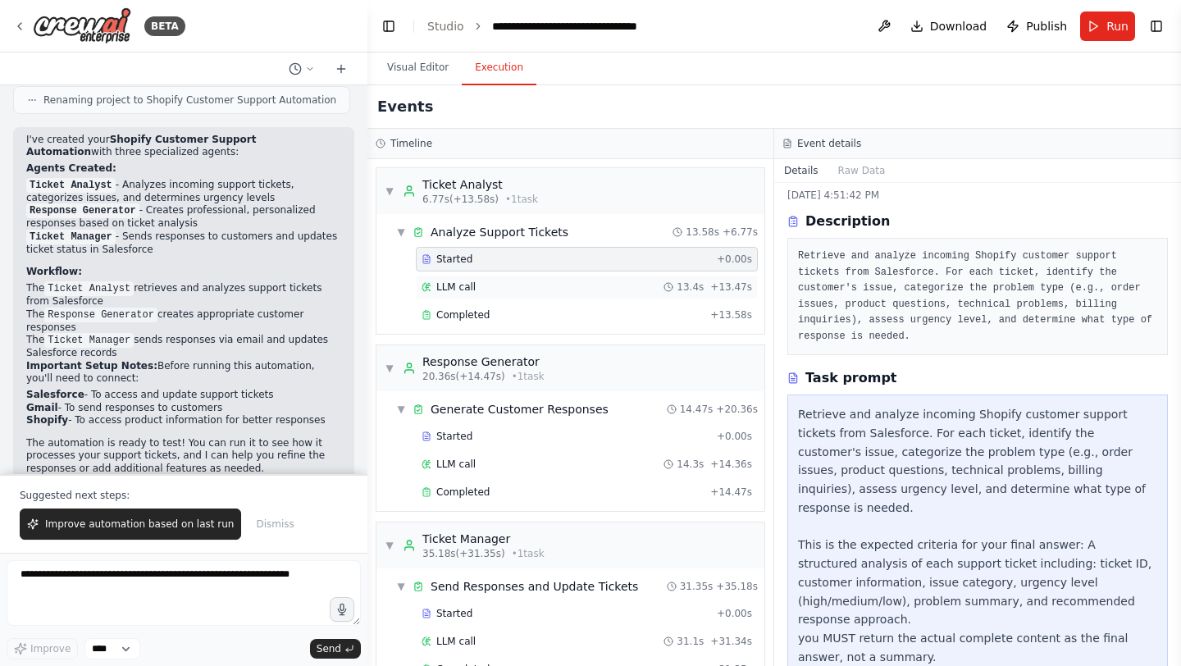
click at [539, 290] on div "LLM call 13.4s + 13.47s" at bounding box center [587, 287] width 331 height 13
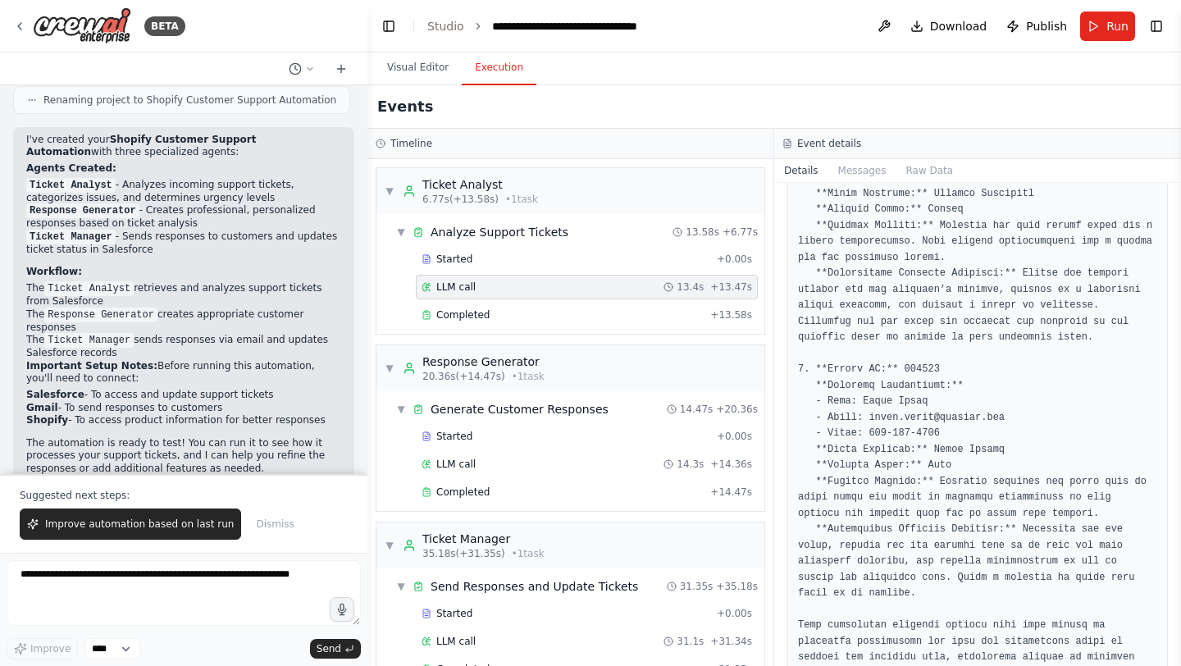
scroll to position [1103, 0]
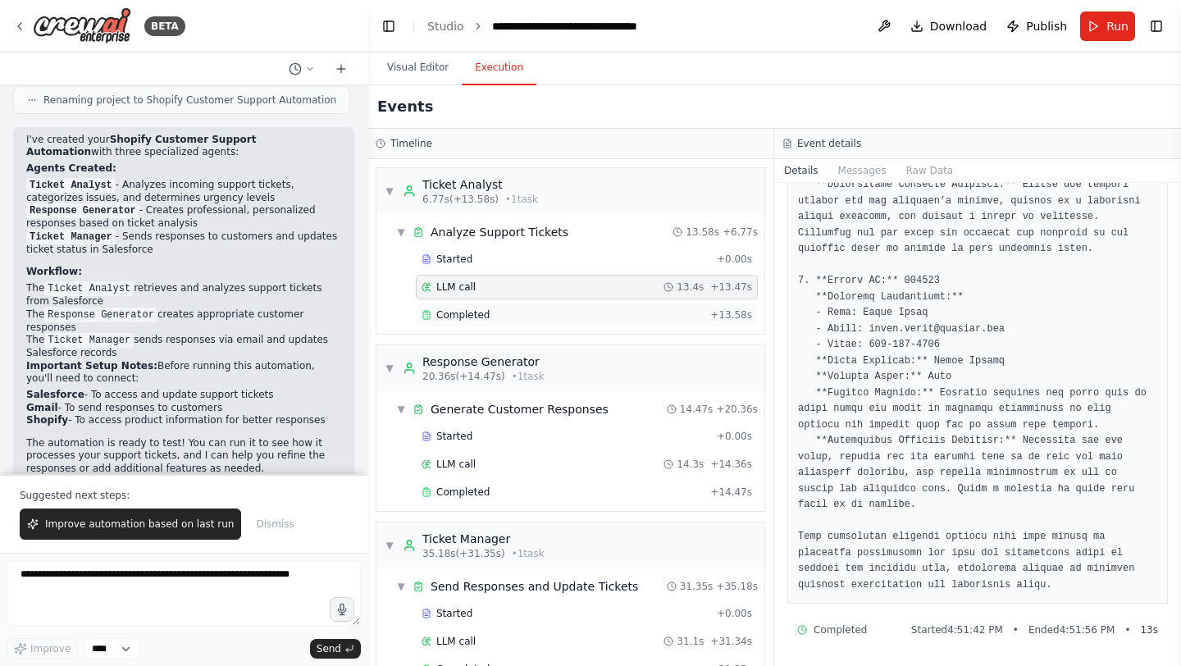
click at [584, 319] on div "Completed" at bounding box center [563, 314] width 282 height 13
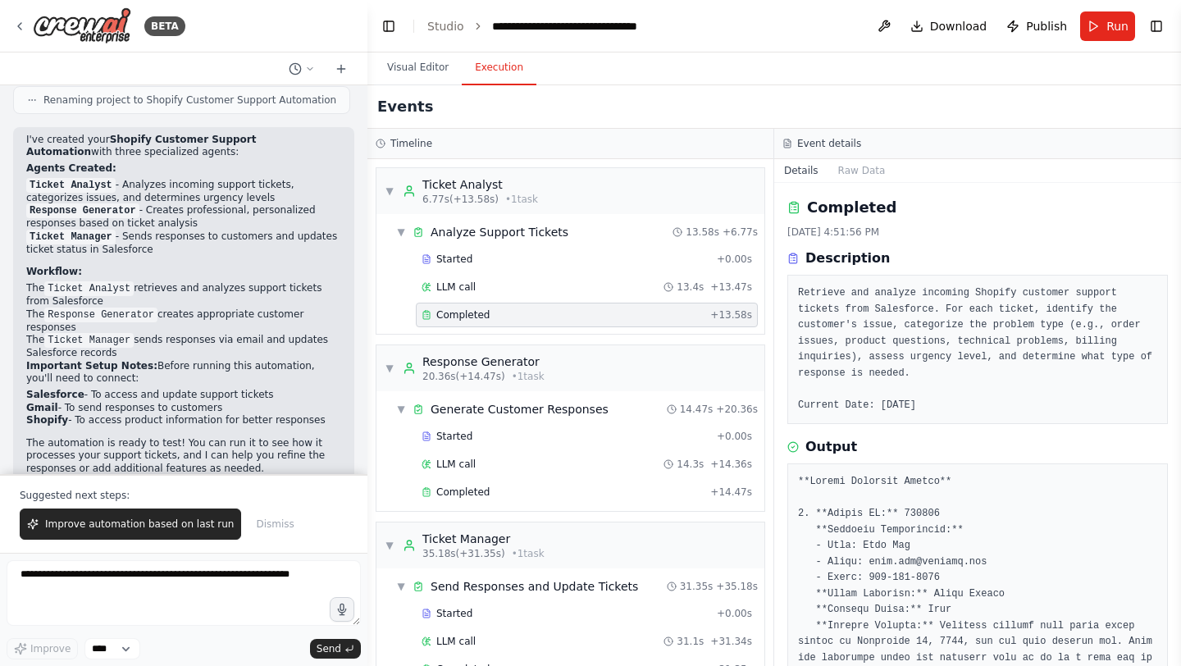
scroll to position [175, 0]
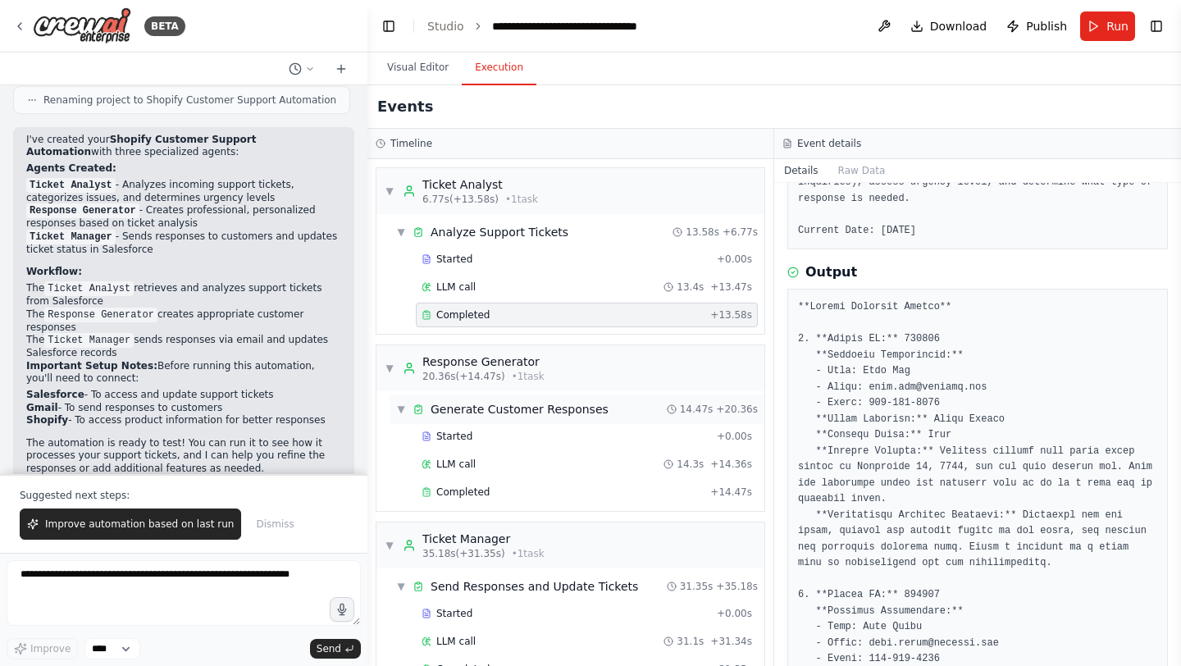
click at [536, 409] on div "Generate Customer Responses" at bounding box center [520, 409] width 178 height 16
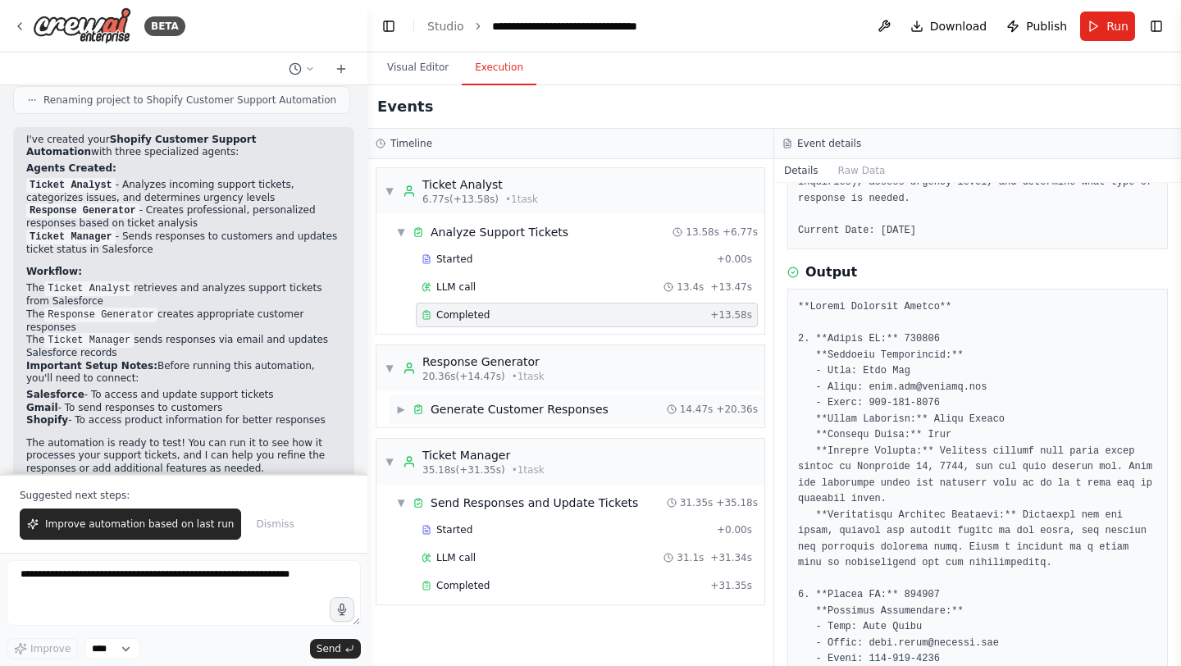
click at [536, 415] on div "Generate Customer Responses" at bounding box center [520, 409] width 178 height 16
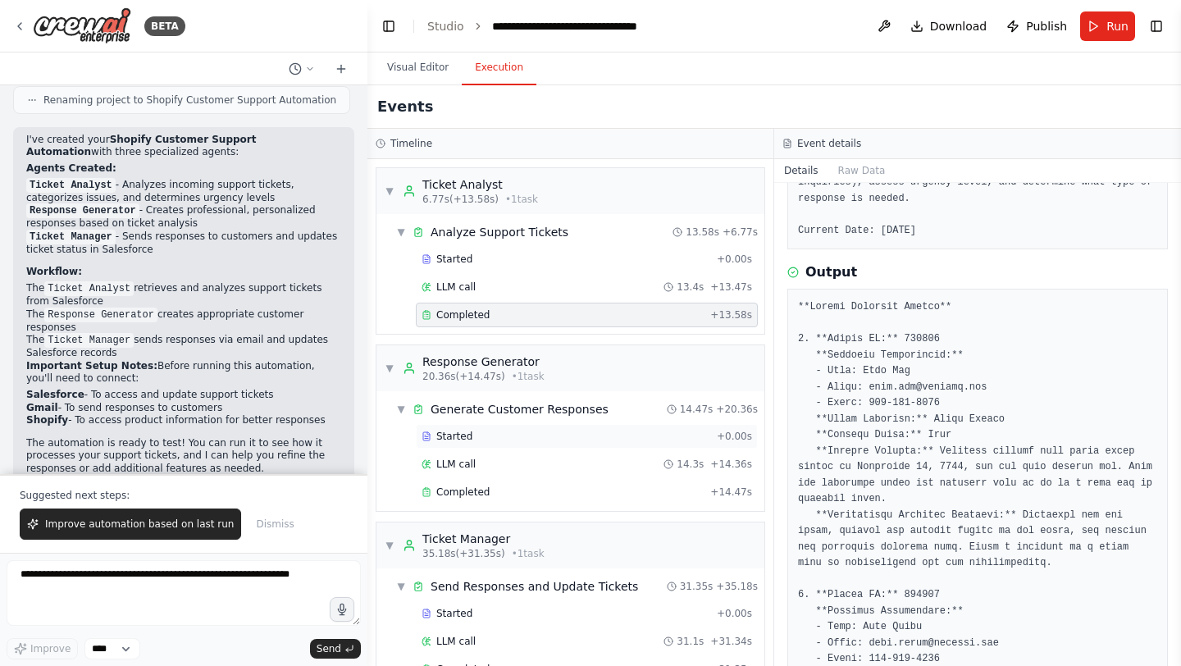
click at [538, 445] on div "Started + 0.00s" at bounding box center [587, 436] width 342 height 25
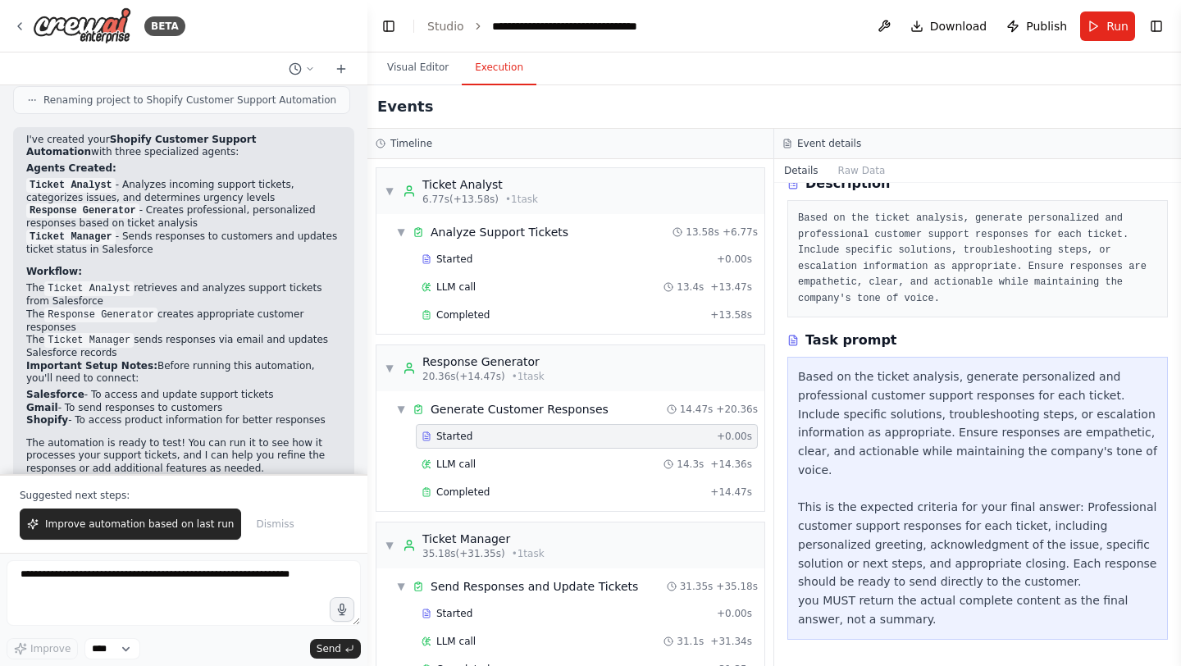
scroll to position [56, 0]
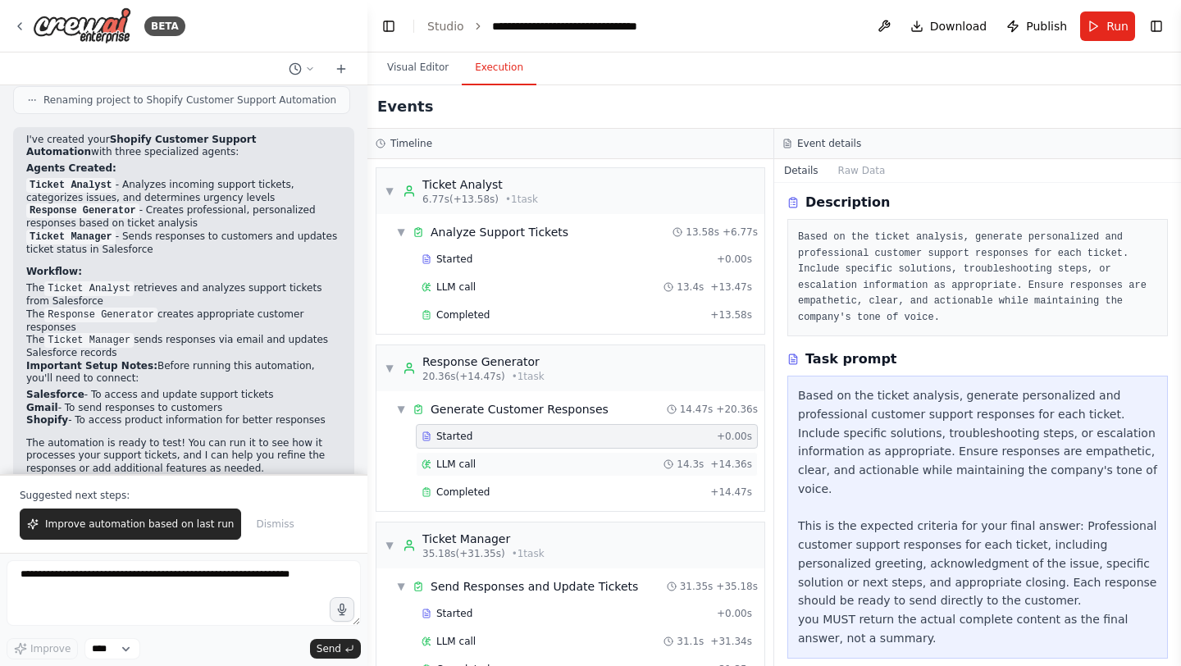
click at [597, 455] on div "LLM call 14.3s + 14.36s" at bounding box center [587, 464] width 342 height 25
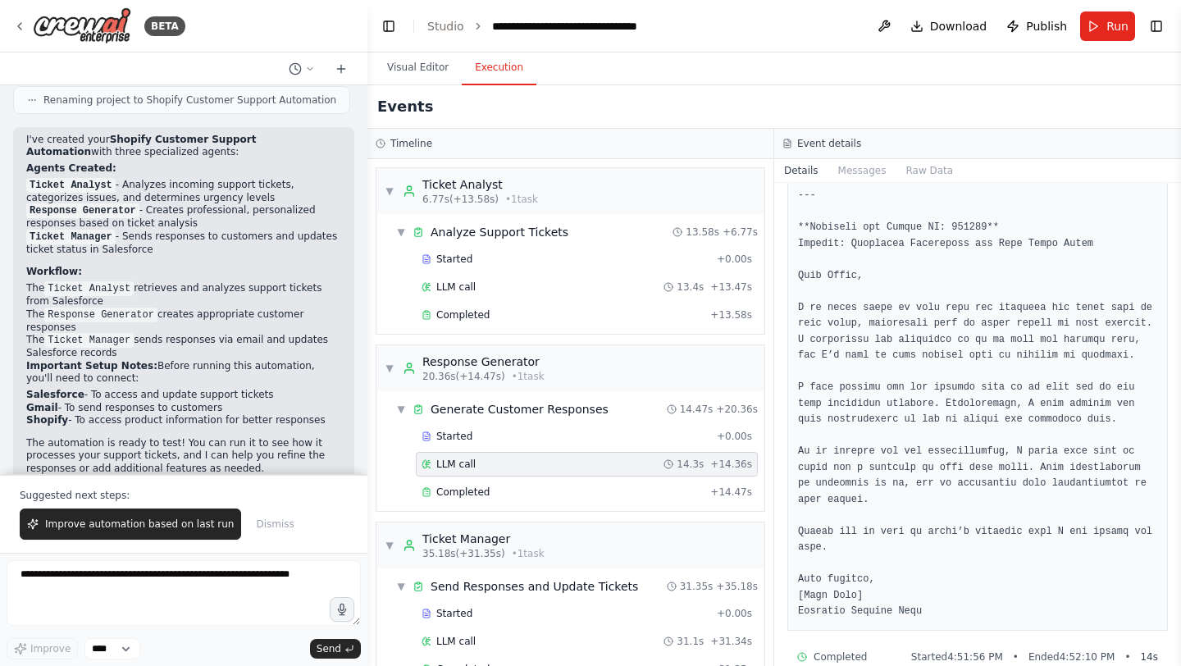
scroll to position [1919, 0]
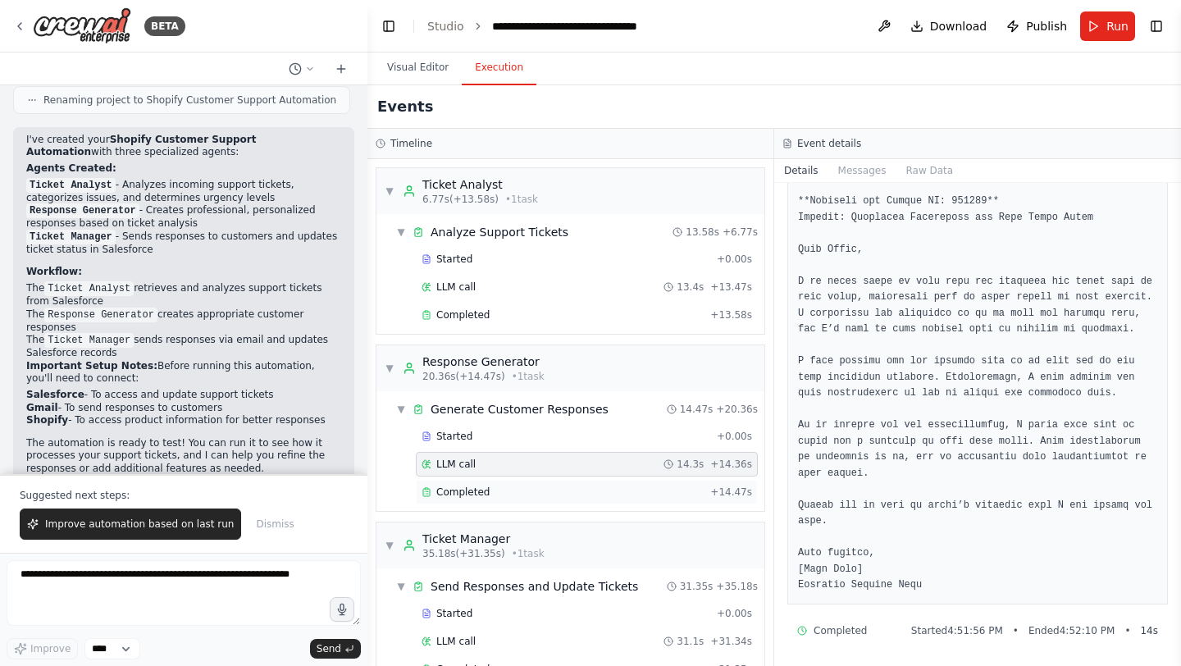
click at [467, 495] on span "Completed" at bounding box center [462, 492] width 53 height 13
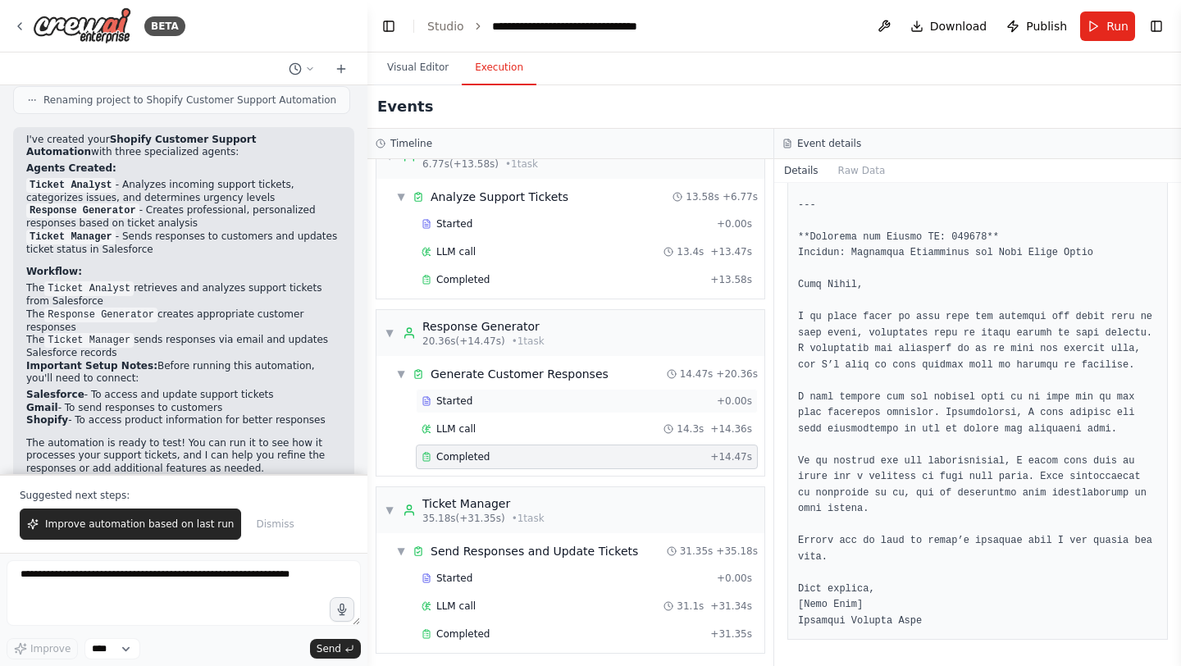
scroll to position [41, 0]
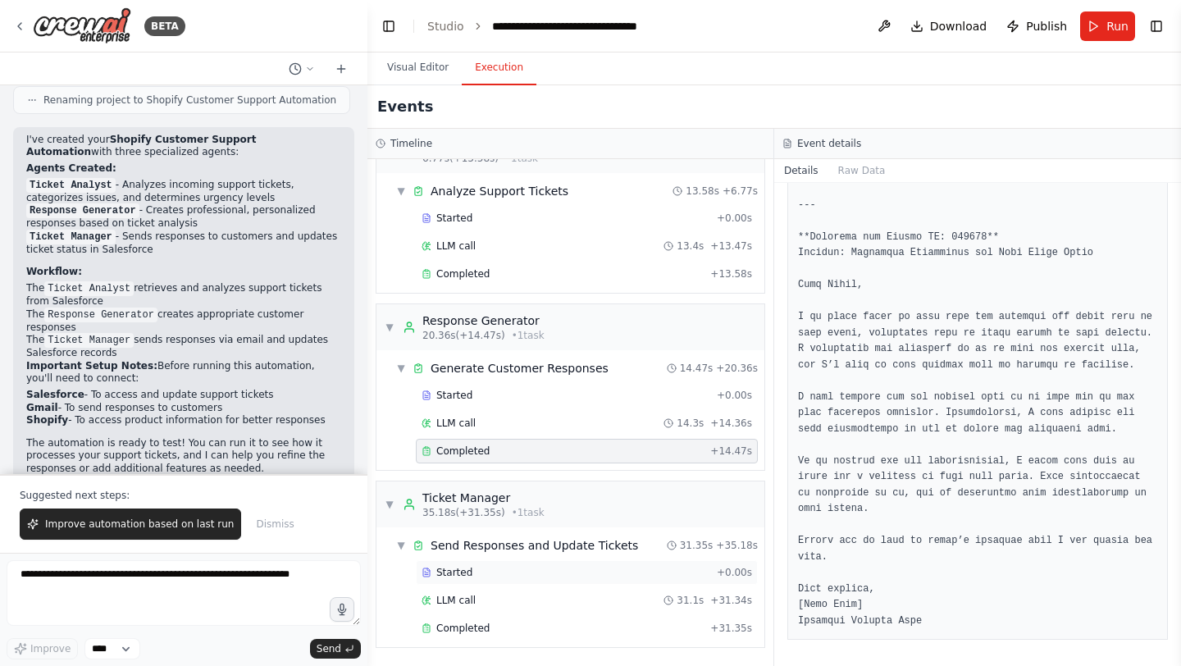
click at [480, 575] on div "Started" at bounding box center [566, 572] width 289 height 13
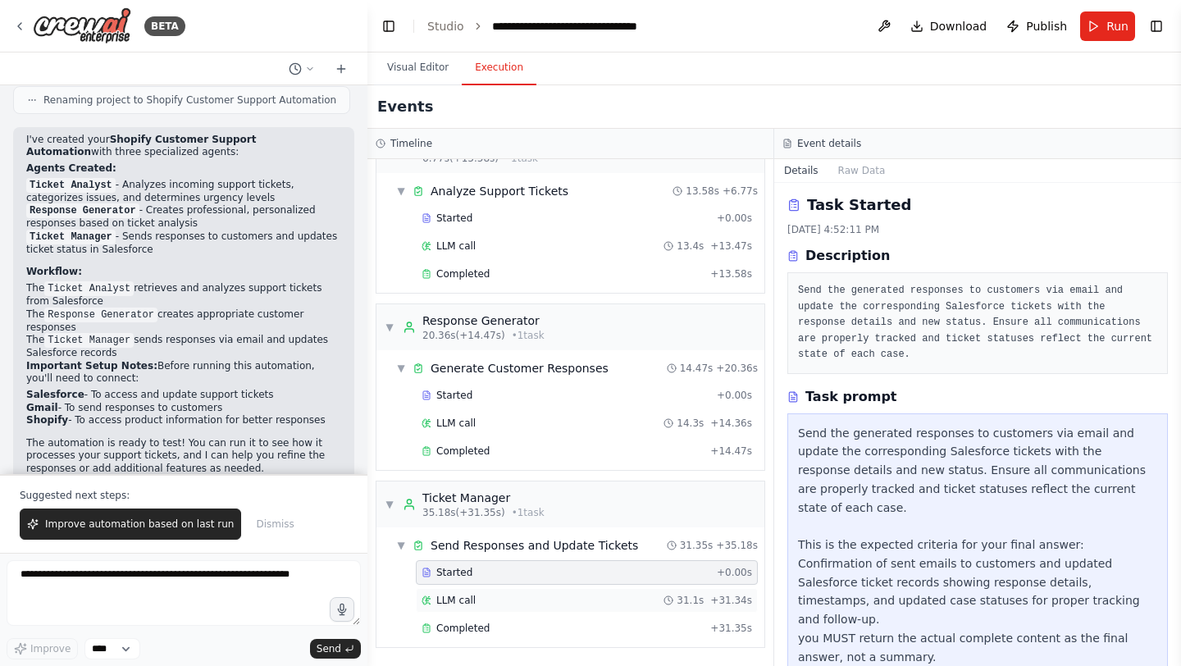
click at [579, 596] on div "LLM call 31.1s + 31.34s" at bounding box center [587, 600] width 331 height 13
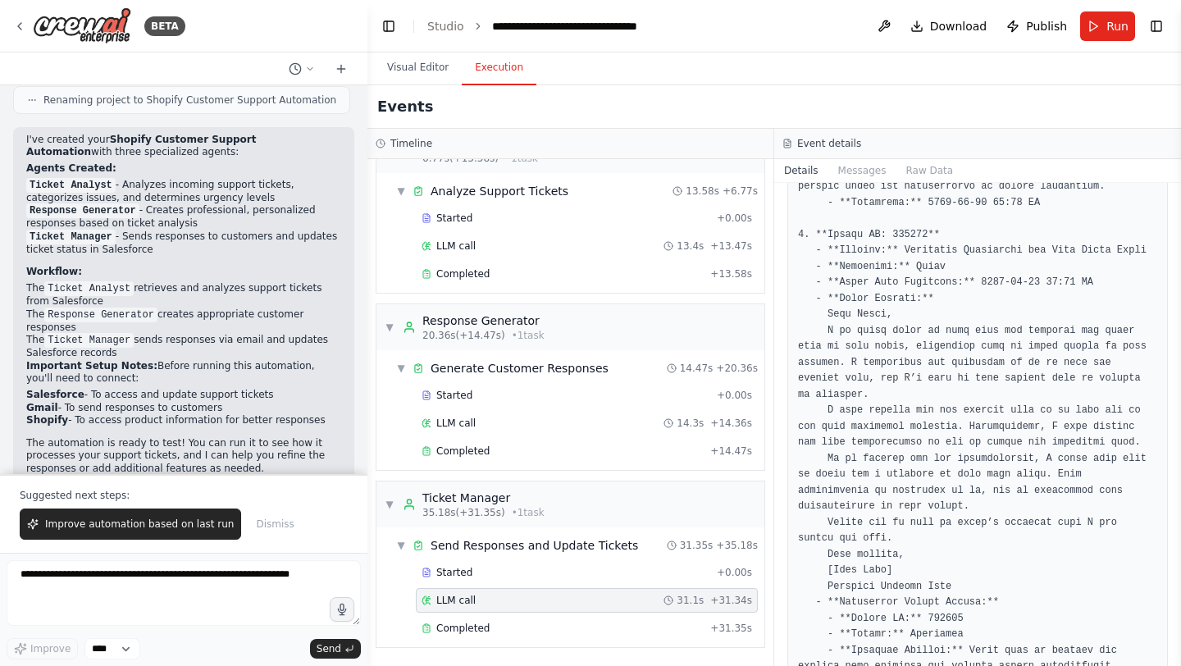
scroll to position [2207, 0]
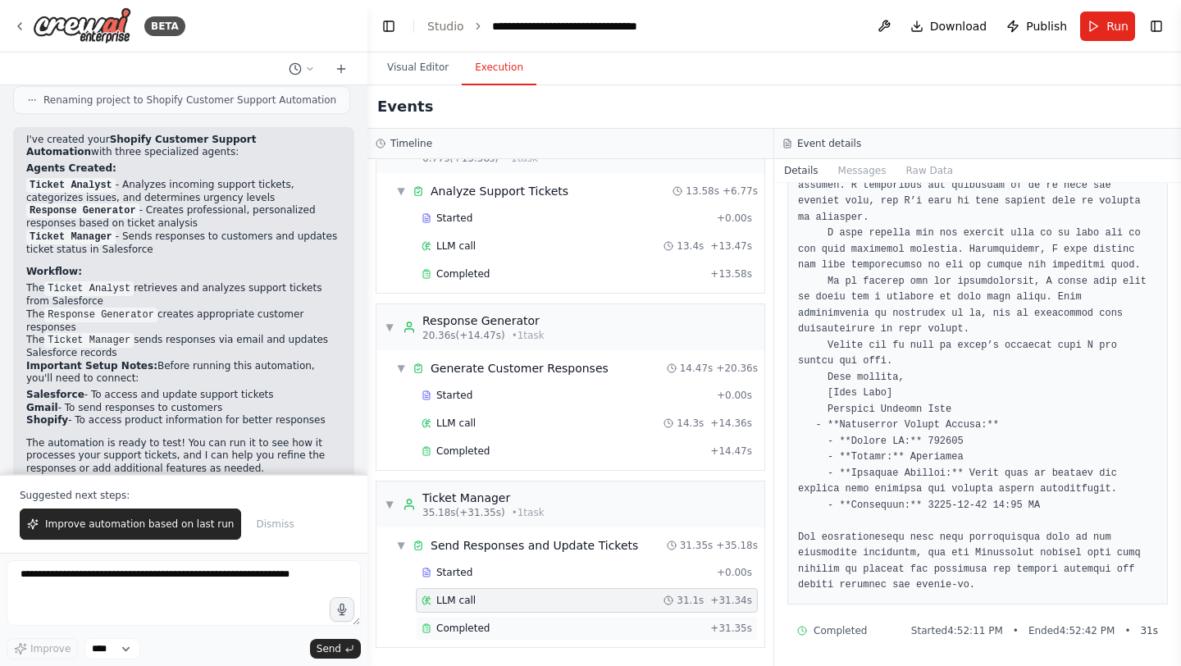
click at [508, 629] on div "Completed" at bounding box center [563, 628] width 282 height 13
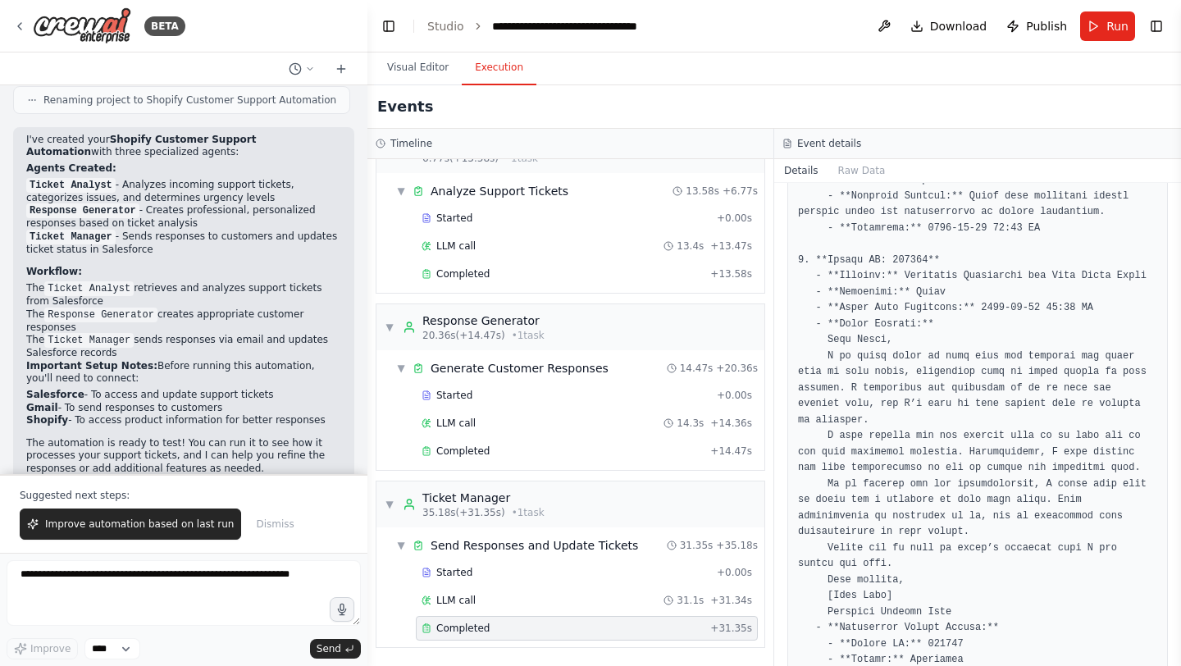
scroll to position [2292, 0]
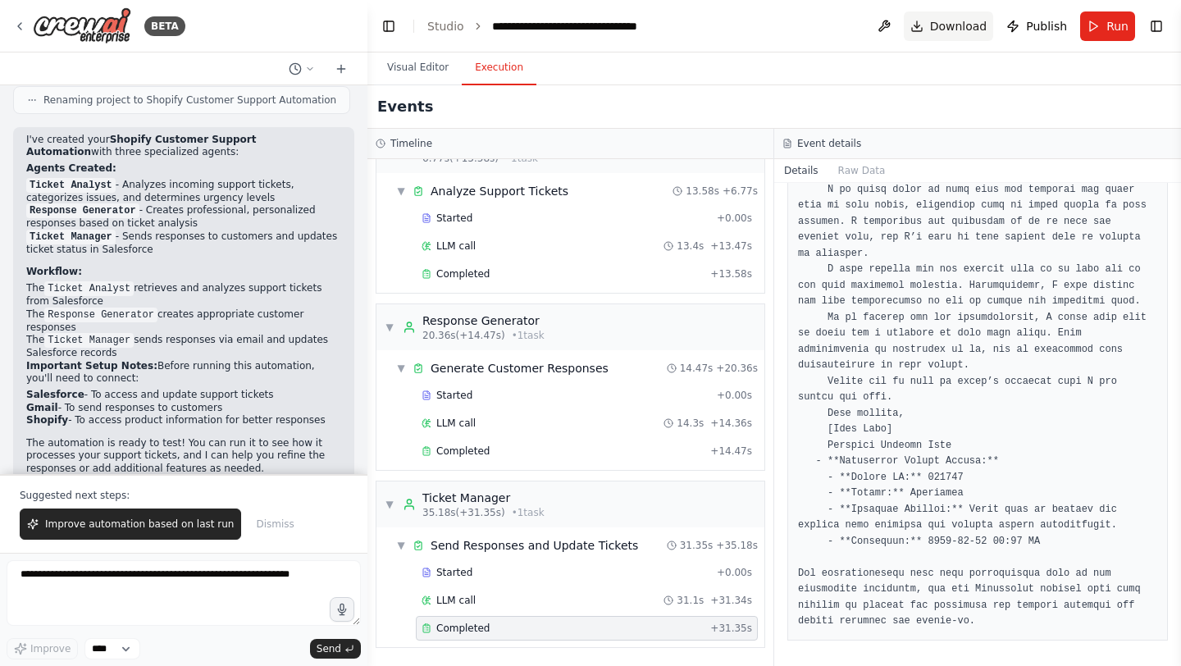
click at [952, 22] on span "Download" at bounding box center [958, 26] width 57 height 16
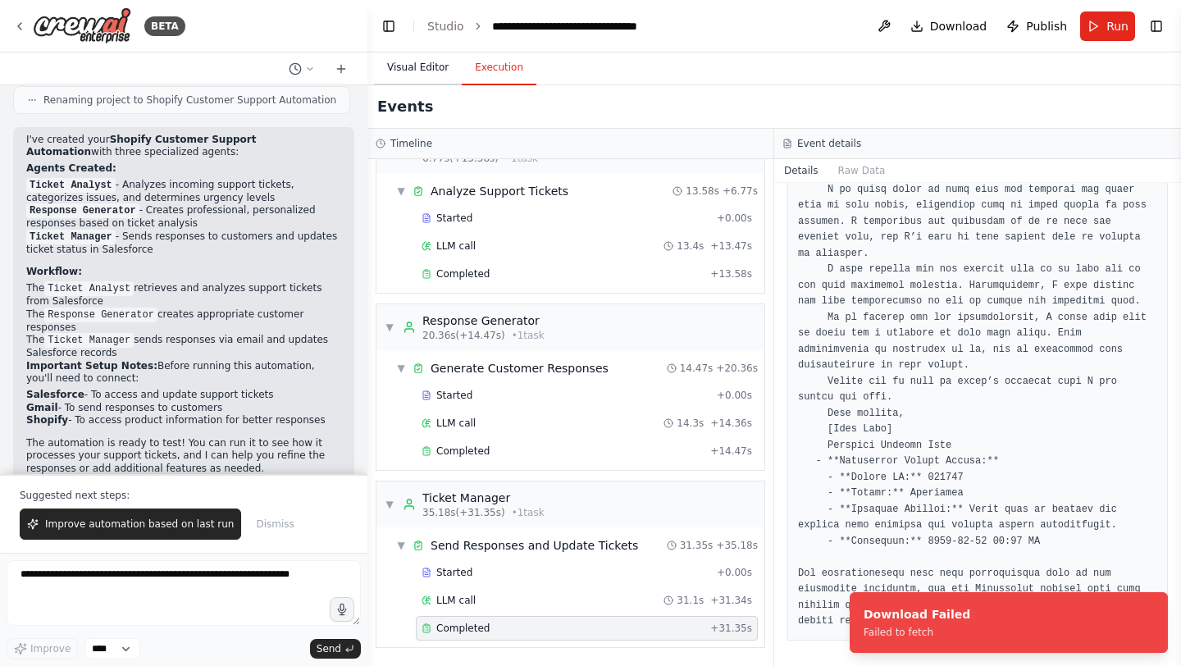
click at [422, 64] on button "Visual Editor" at bounding box center [418, 68] width 88 height 34
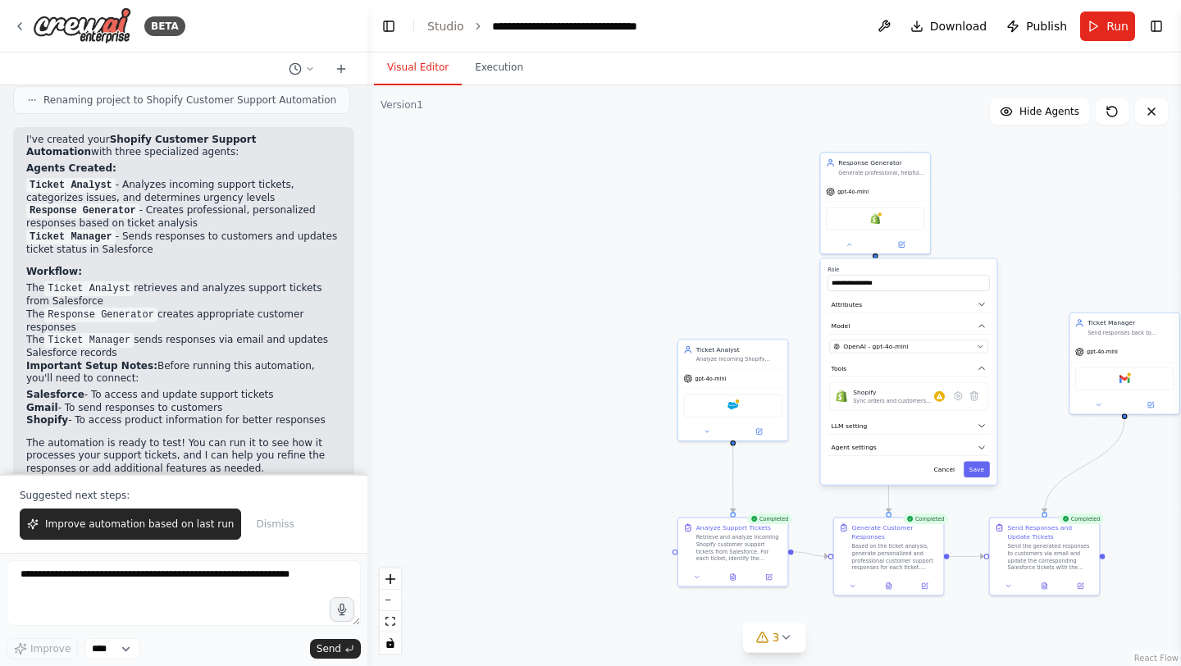
drag, startPoint x: 673, startPoint y: 253, endPoint x: 530, endPoint y: 194, distance: 154.9
click at [534, 198] on div ".deletable-edge-delete-btn { width: 20px; height: 20px; border: 0px solid #ffff…" at bounding box center [774, 375] width 814 height 581
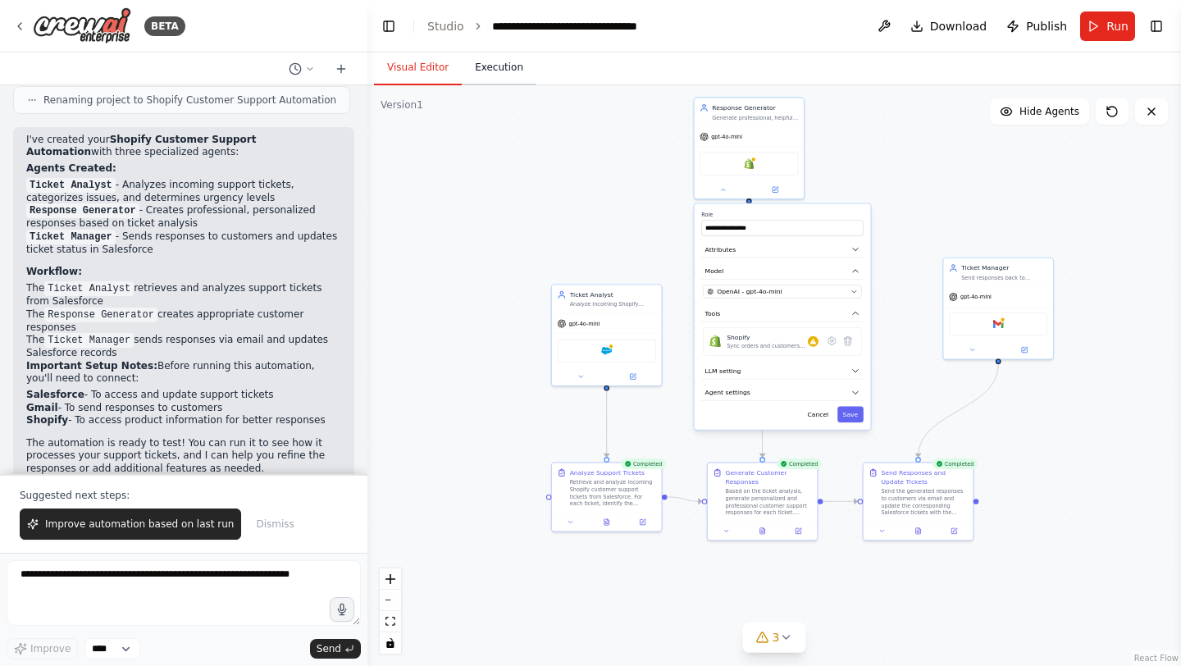
click at [498, 64] on button "Execution" at bounding box center [499, 68] width 75 height 34
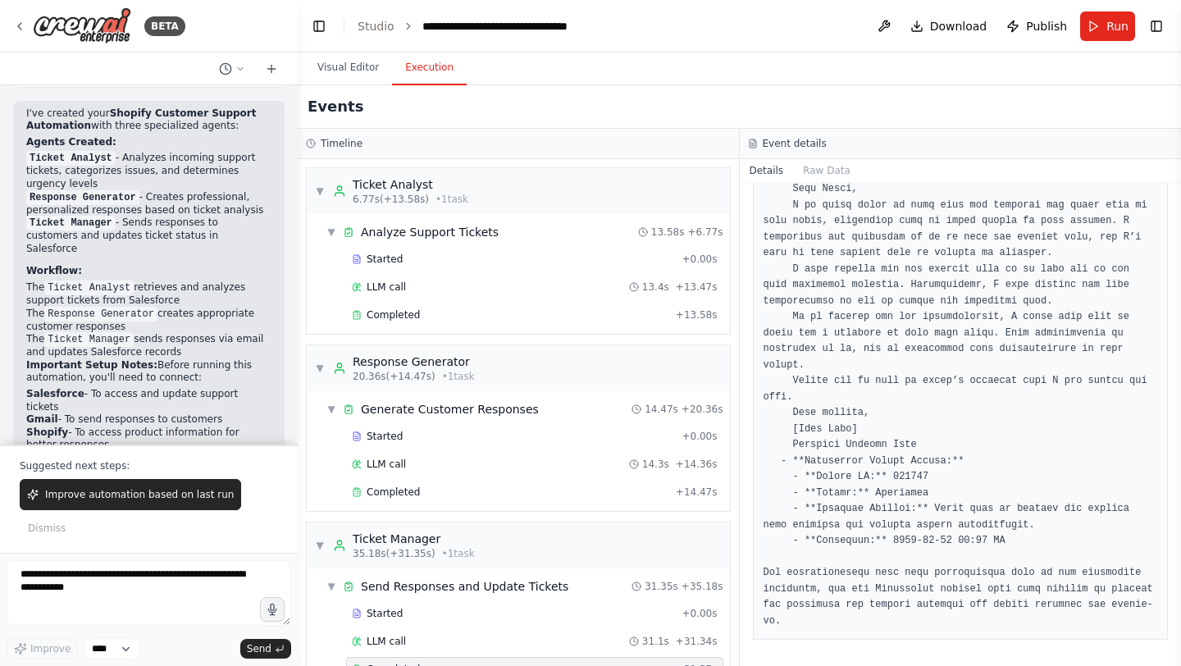
scroll to position [1458, 0]
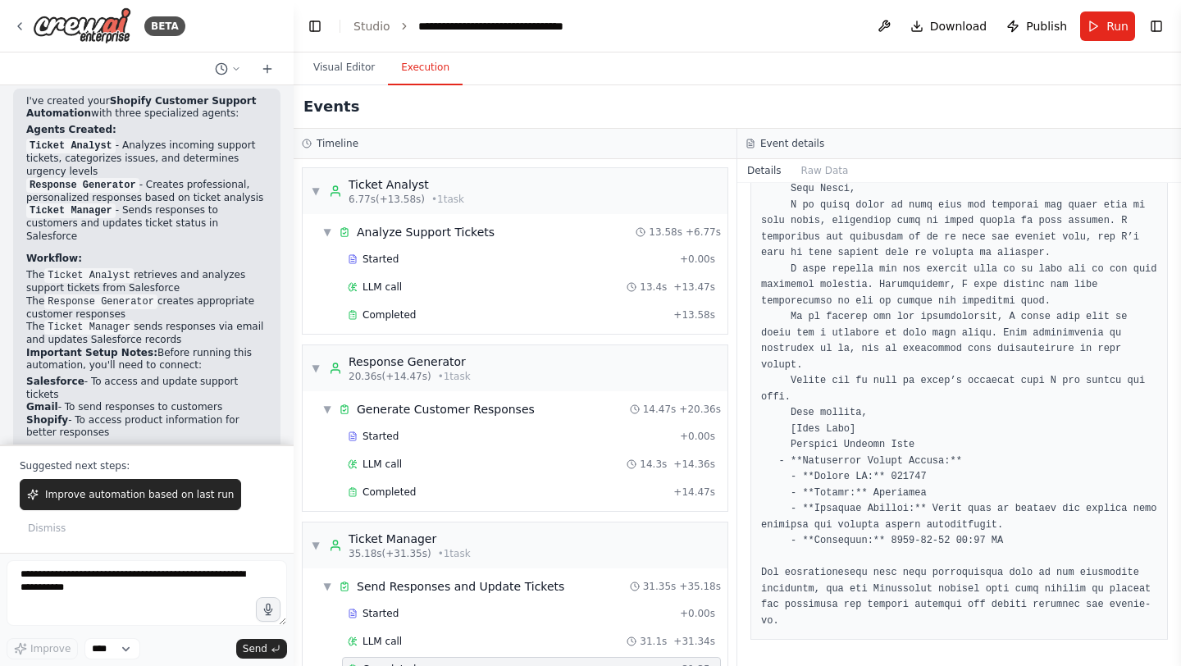
drag, startPoint x: 367, startPoint y: 139, endPoint x: 294, endPoint y: 134, distance: 73.2
click at [294, 134] on div "BETA Answer all of my shopify customer support tickets that are comming through…" at bounding box center [590, 333] width 1181 height 666
click at [315, 25] on button "Toggle Left Sidebar" at bounding box center [315, 26] width 23 height 23
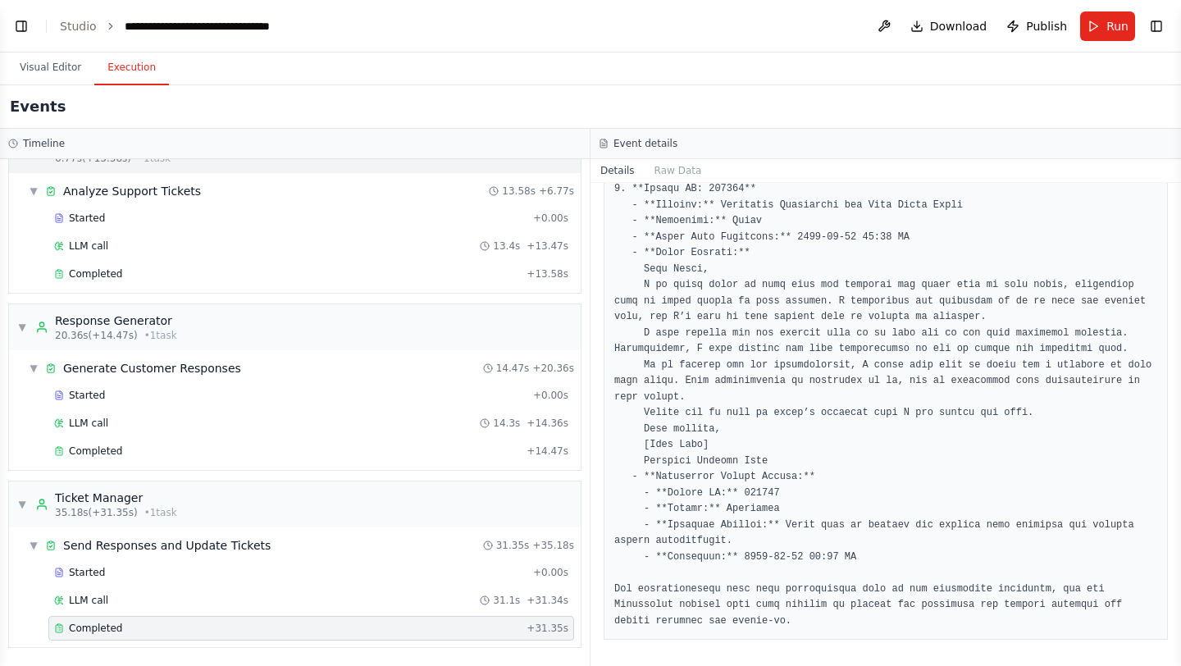
scroll to position [0, 0]
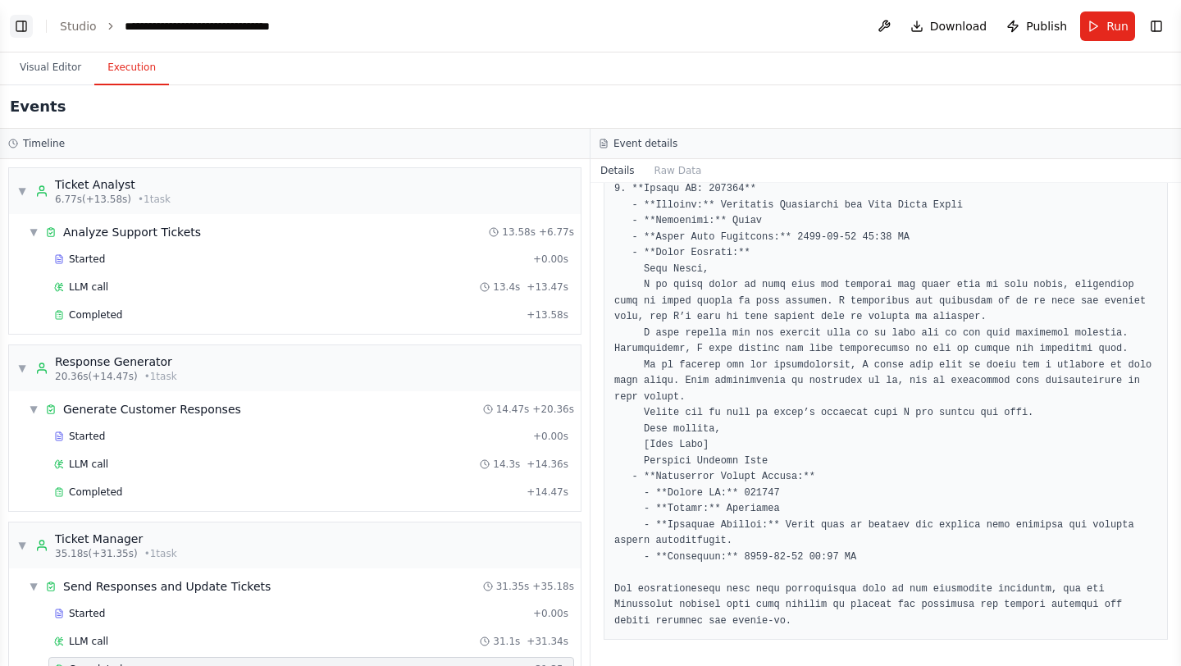
click at [23, 22] on button "Toggle Left Sidebar" at bounding box center [21, 26] width 23 height 23
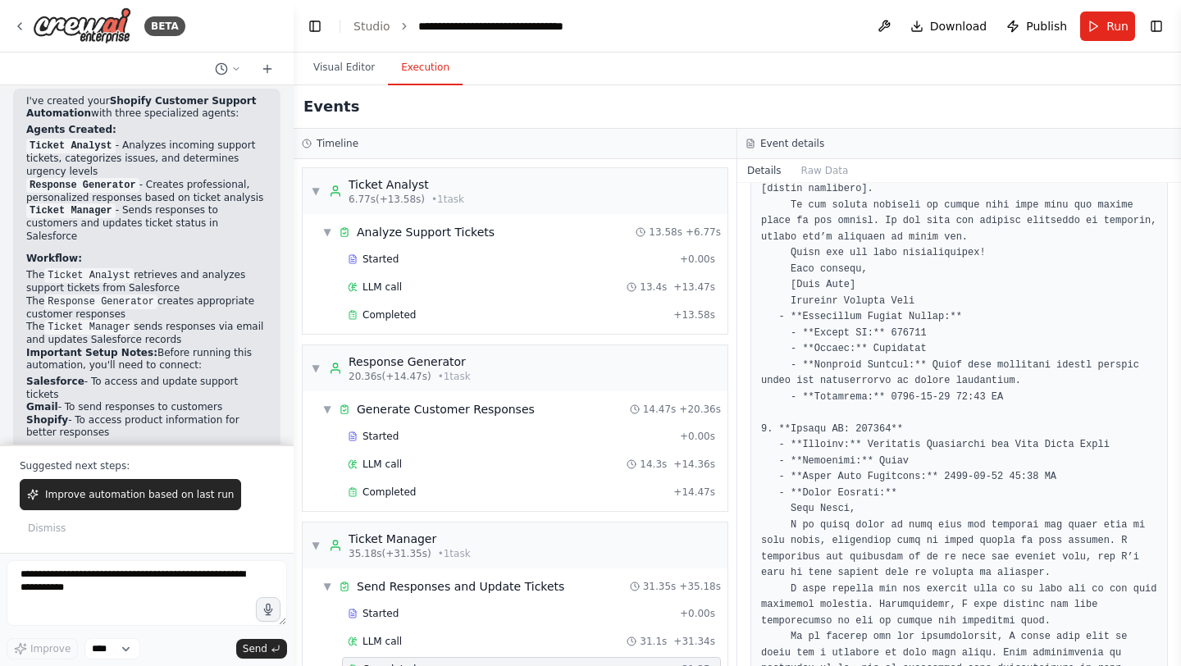
scroll to position [2212, 0]
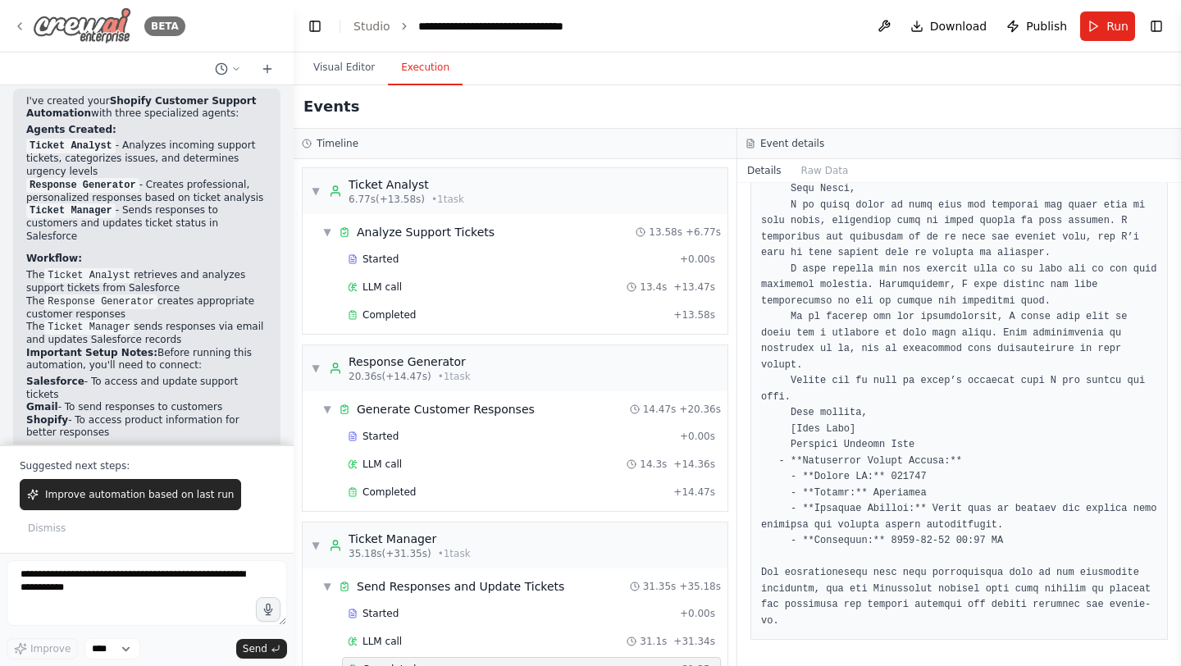
click at [29, 23] on div "BETA" at bounding box center [99, 25] width 172 height 37
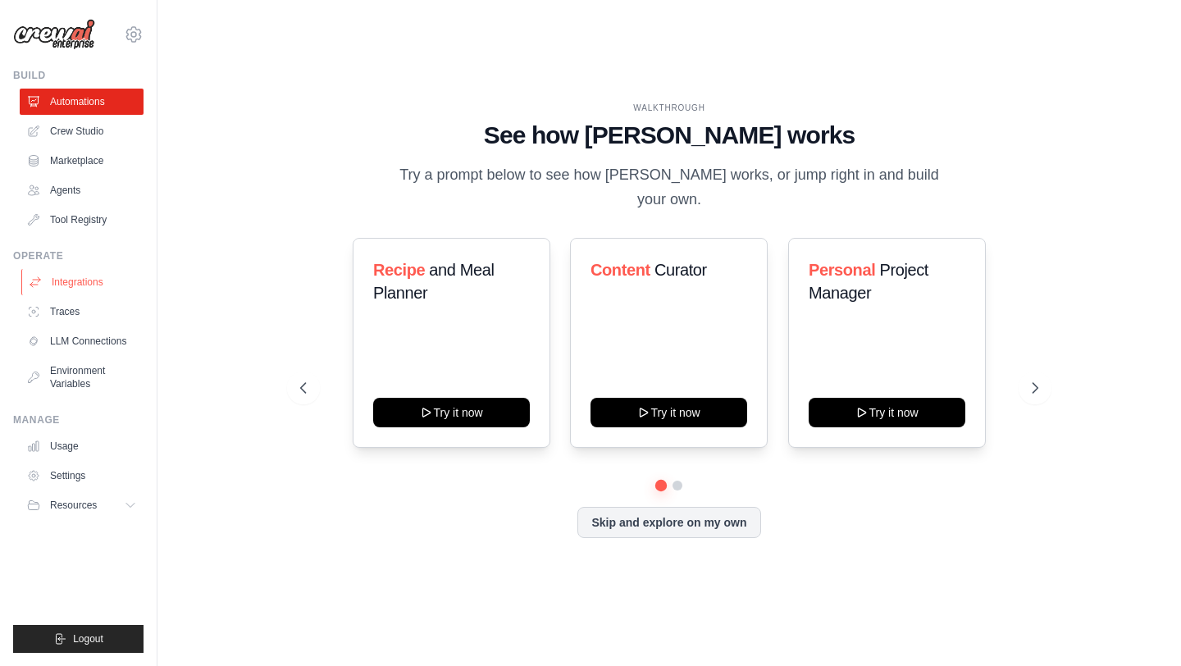
click at [80, 281] on link "Integrations" at bounding box center [83, 282] width 124 height 26
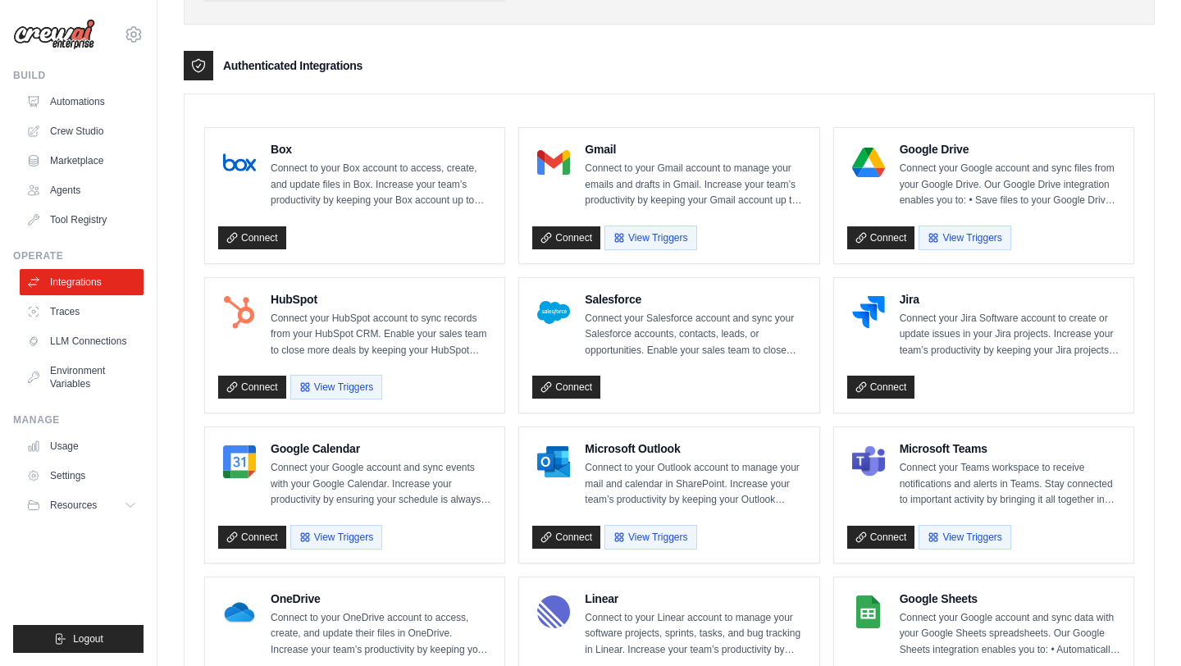
scroll to position [384, 0]
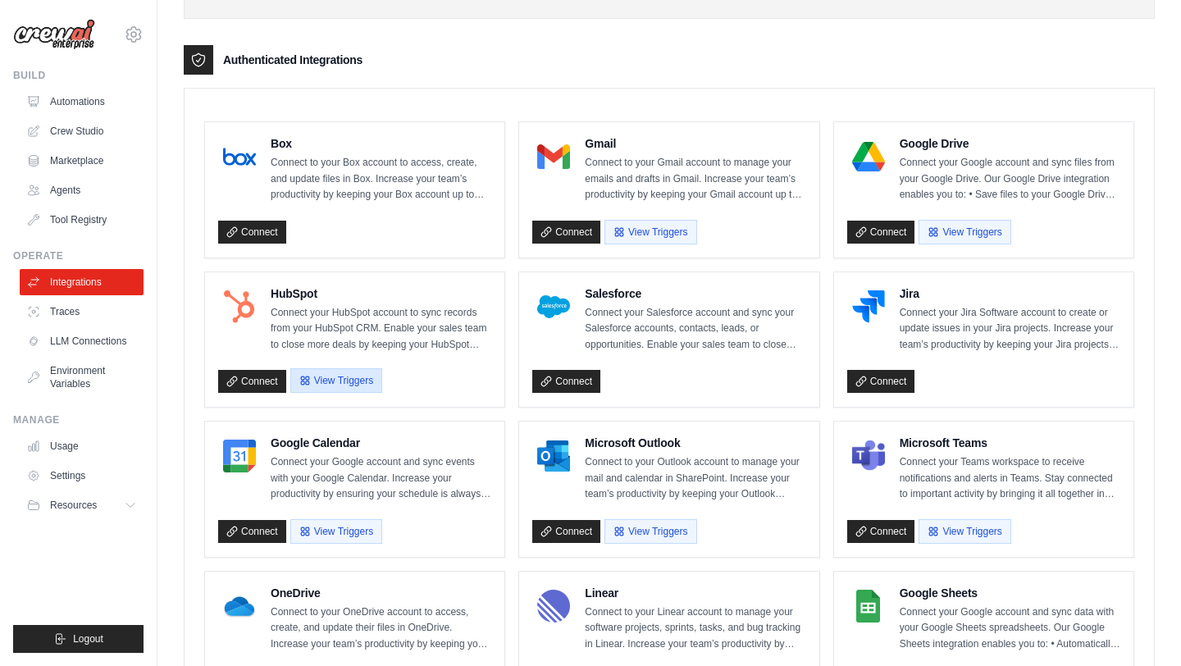
click at [316, 377] on button "View Triggers" at bounding box center [336, 380] width 92 height 25
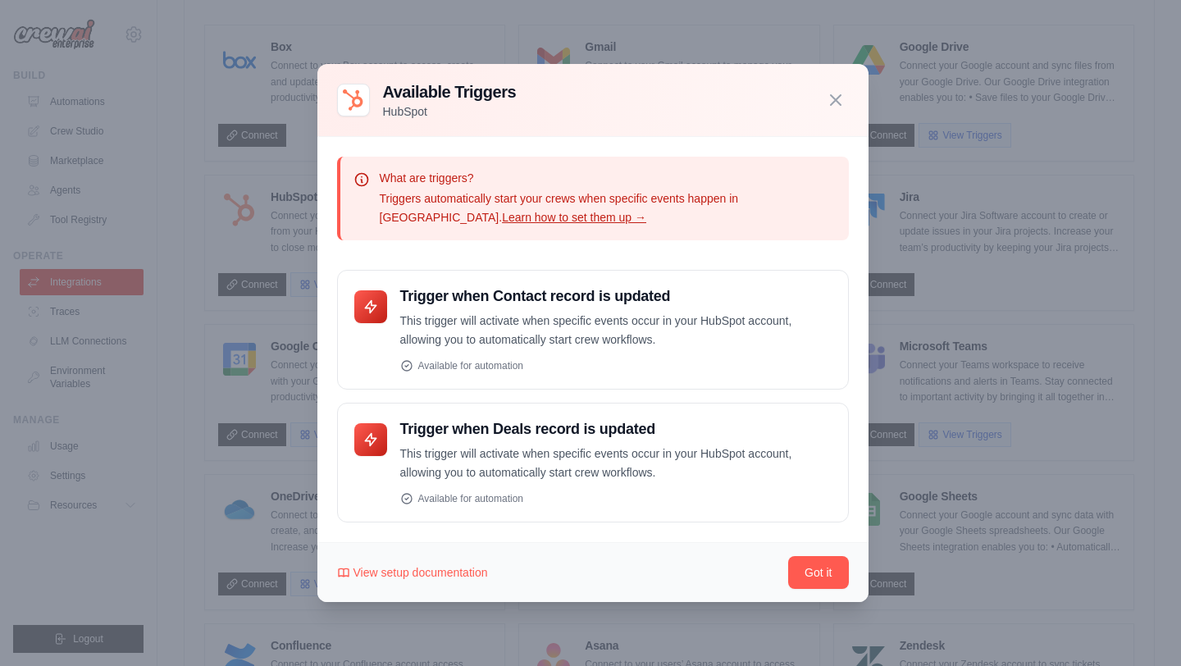
scroll to position [489, 0]
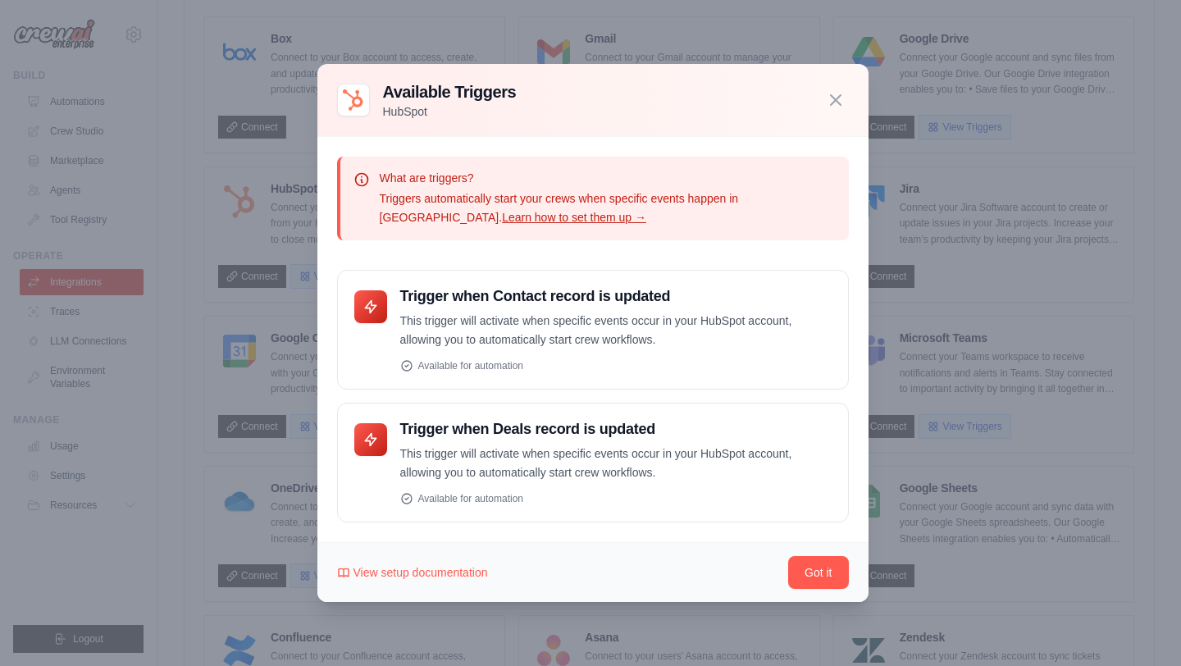
click at [286, 376] on div at bounding box center [590, 333] width 1181 height 666
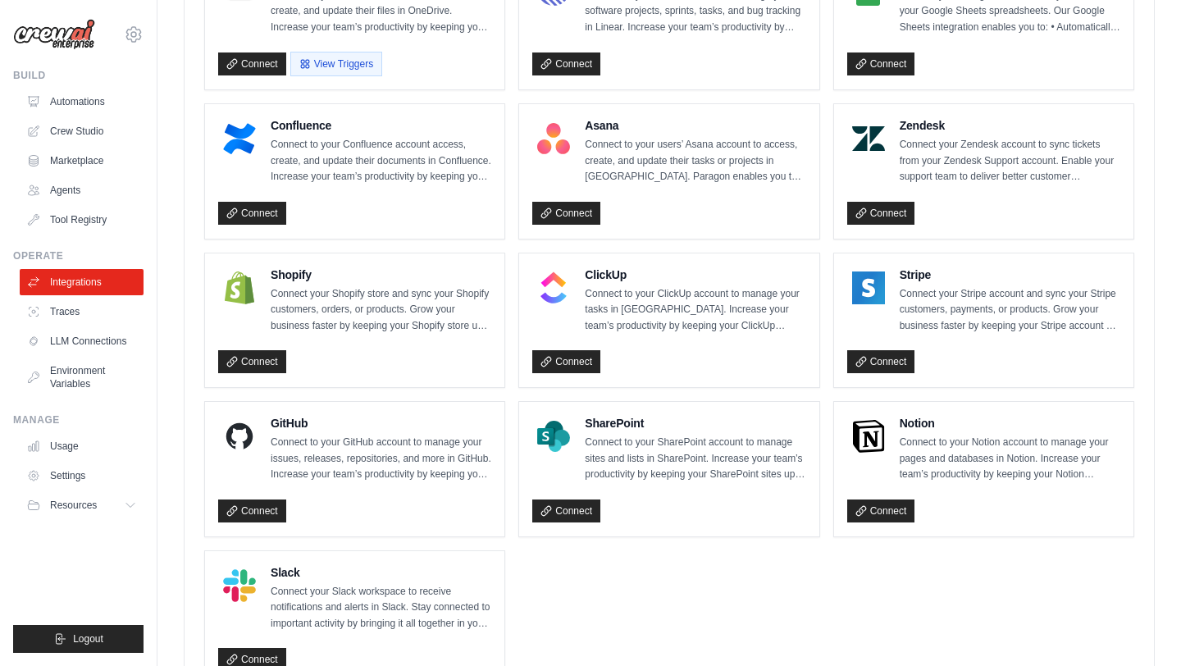
scroll to position [1075, 0]
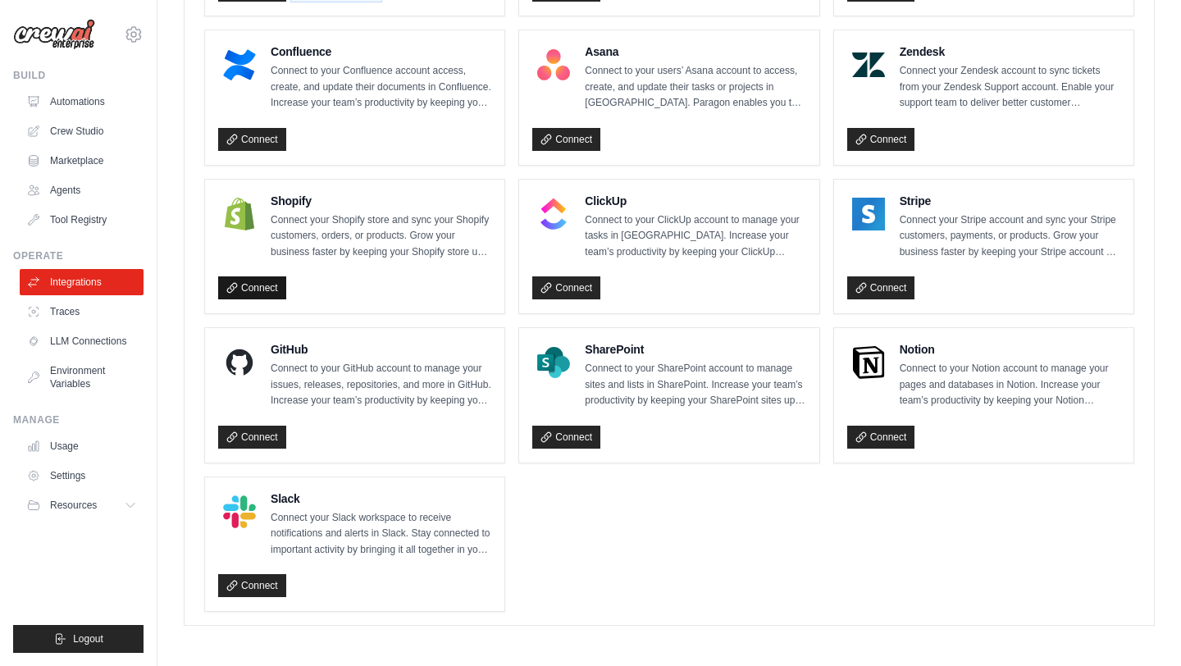
click at [262, 276] on link "Connect" at bounding box center [252, 287] width 68 height 23
